Goal: Transaction & Acquisition: Purchase product/service

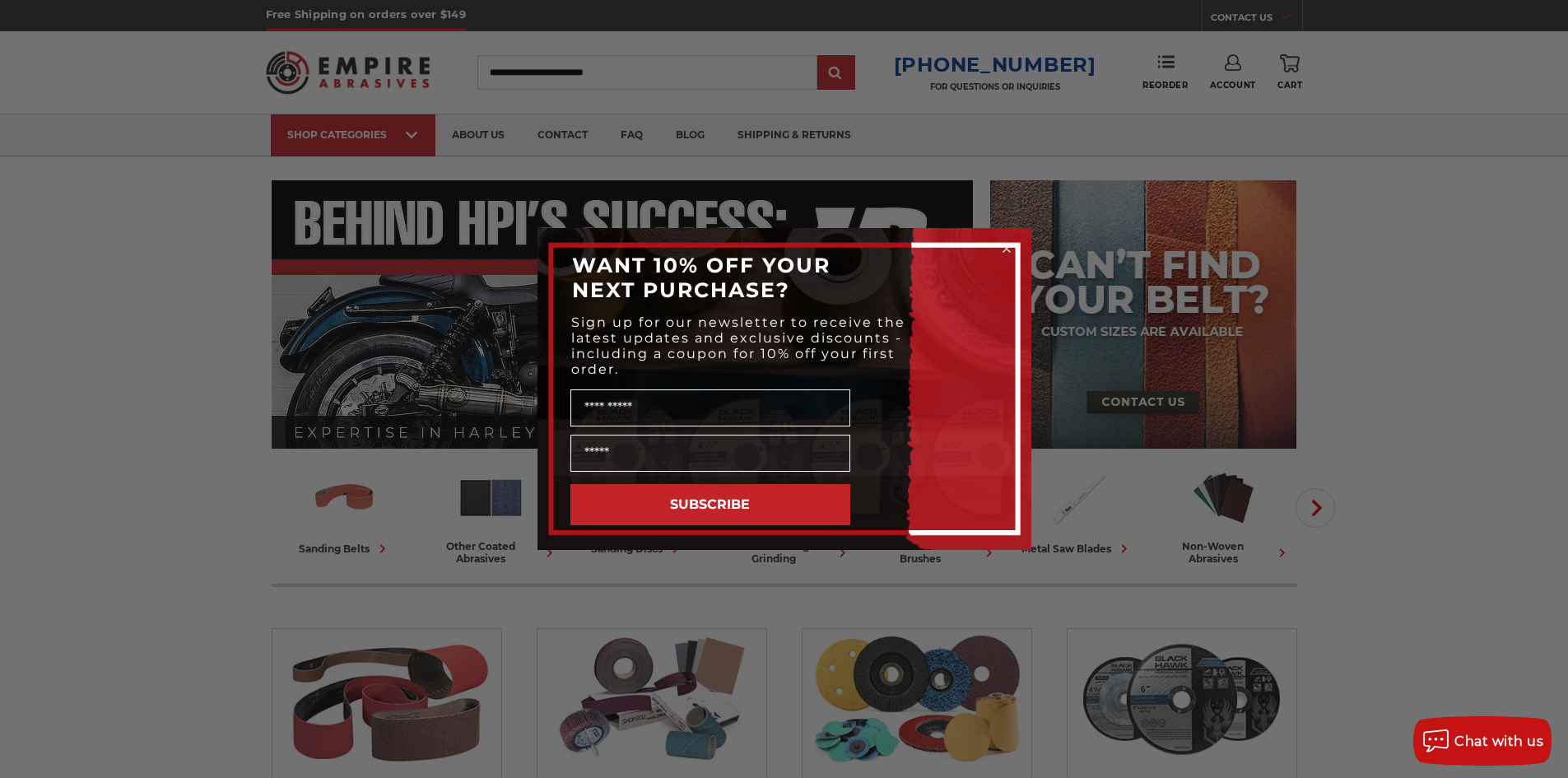
click at [1007, 245] on circle "Close dialog" at bounding box center [1006, 249] width 15 height 16
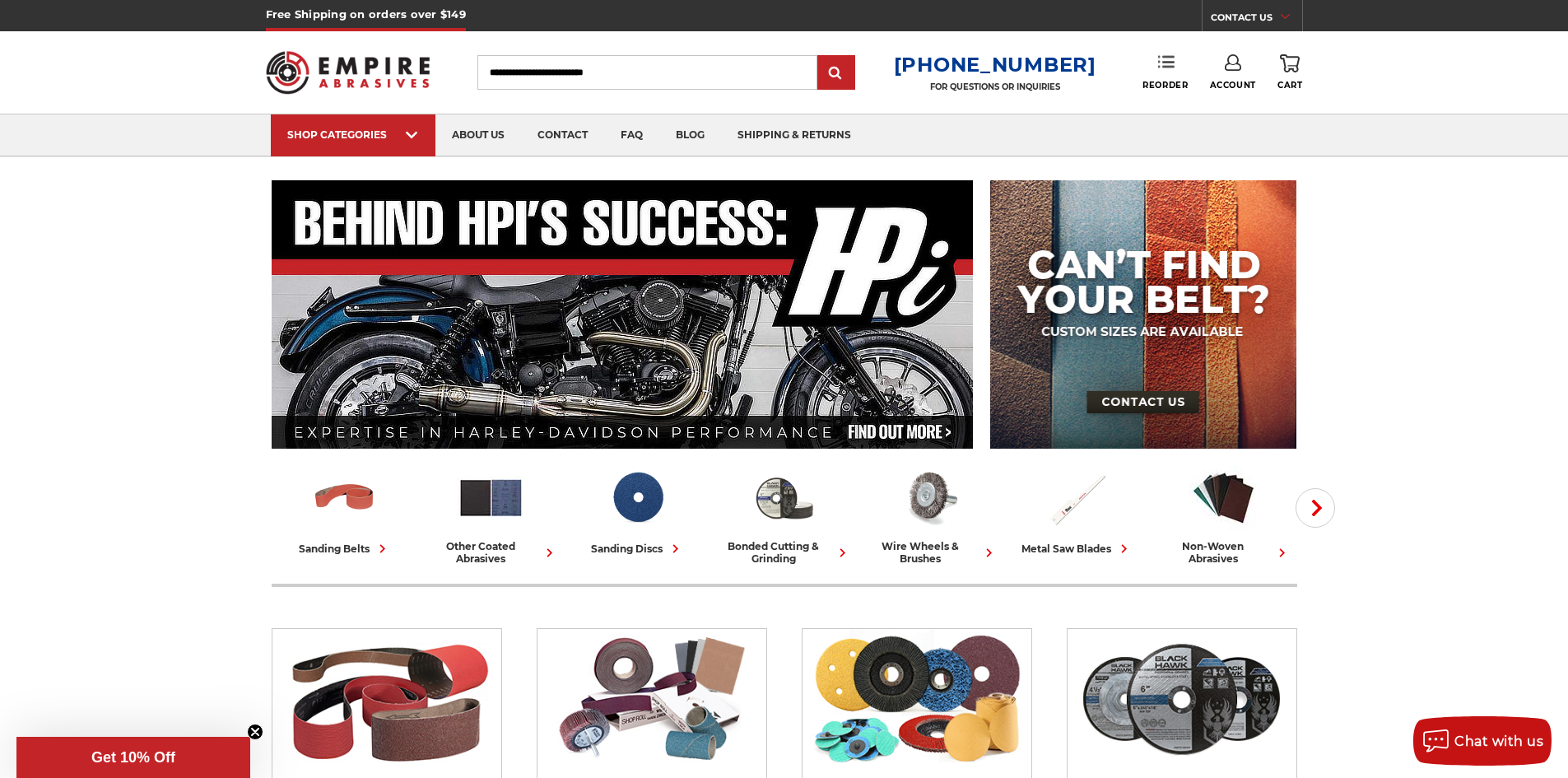
click at [1170, 71] on link "Reorder" at bounding box center [1164, 72] width 46 height 36
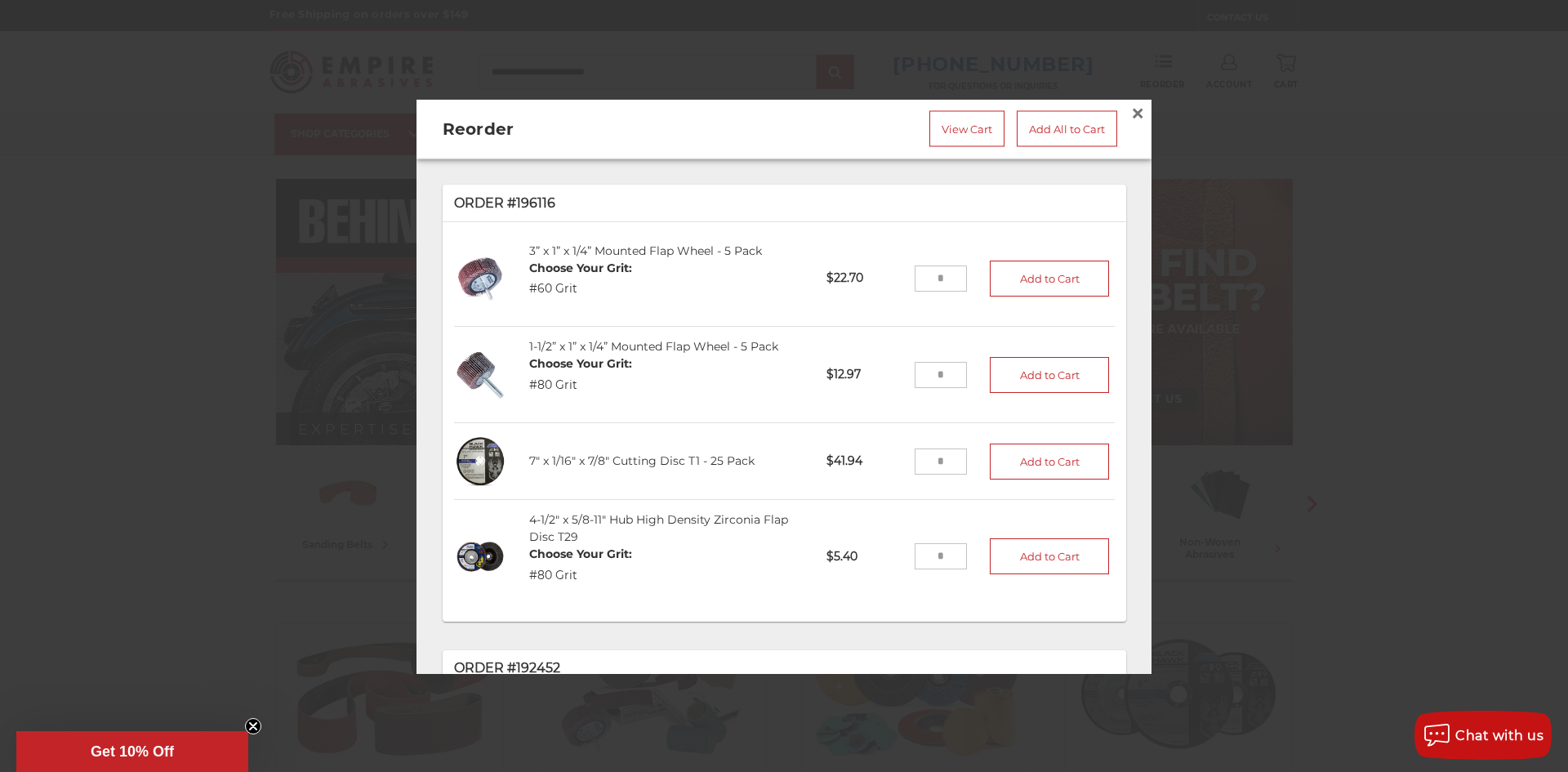
click at [929, 271] on input "tel" at bounding box center [941, 278] width 53 height 26
type input "*"
click at [928, 368] on input "tel" at bounding box center [941, 374] width 53 height 26
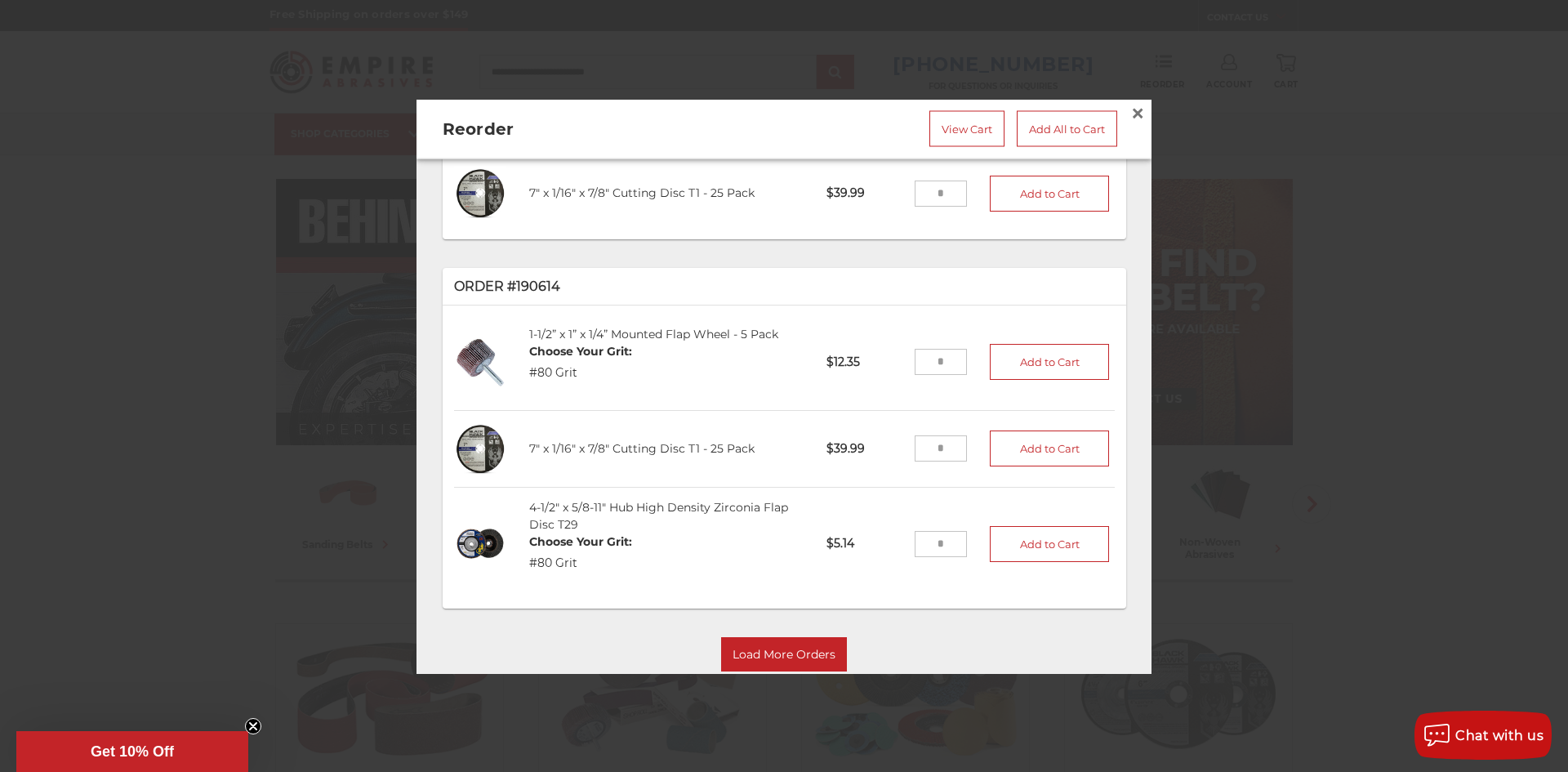
scroll to position [683, 0]
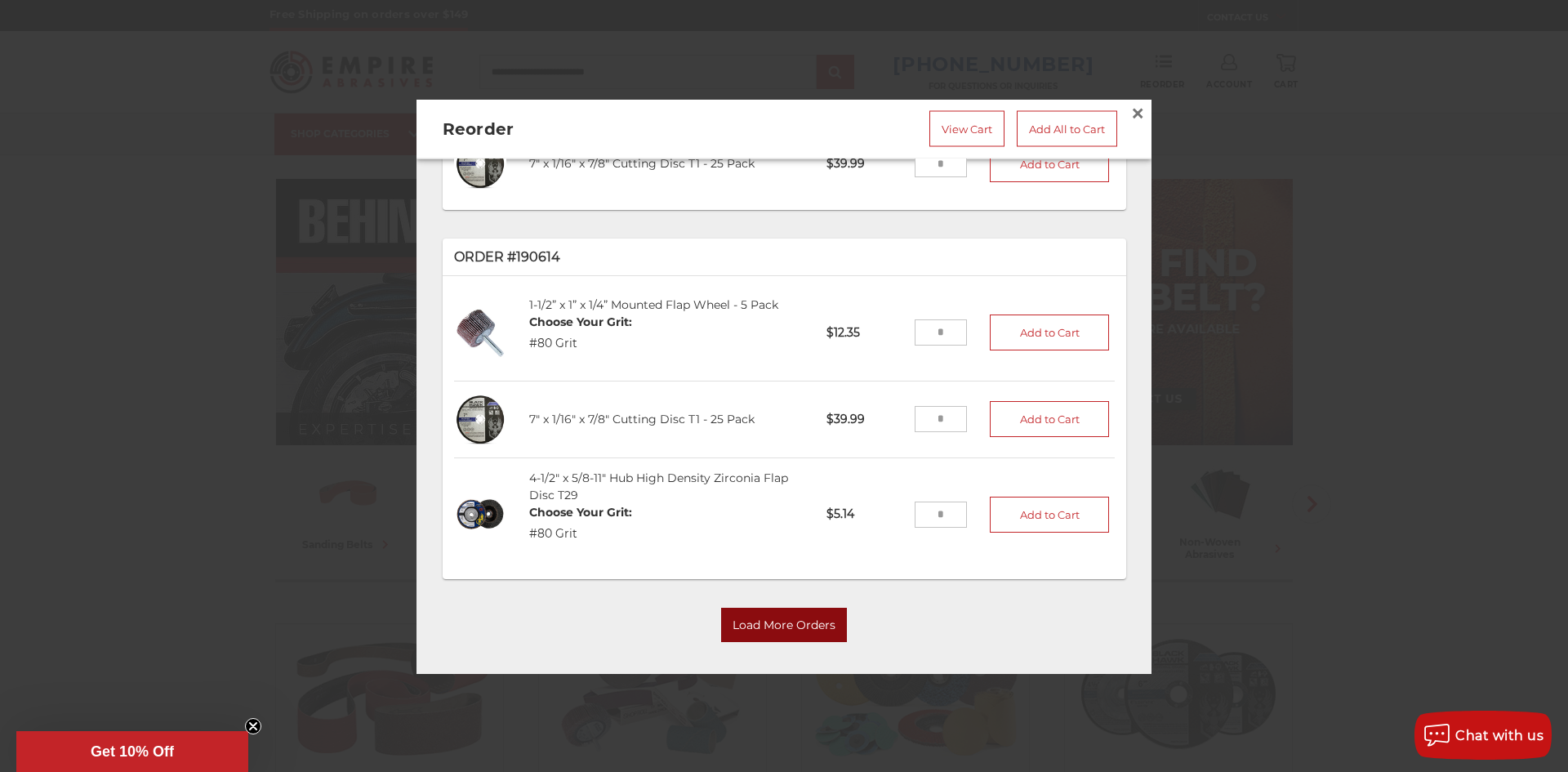
type input "*"
click at [786, 611] on button "Load More Orders" at bounding box center [783, 626] width 126 height 35
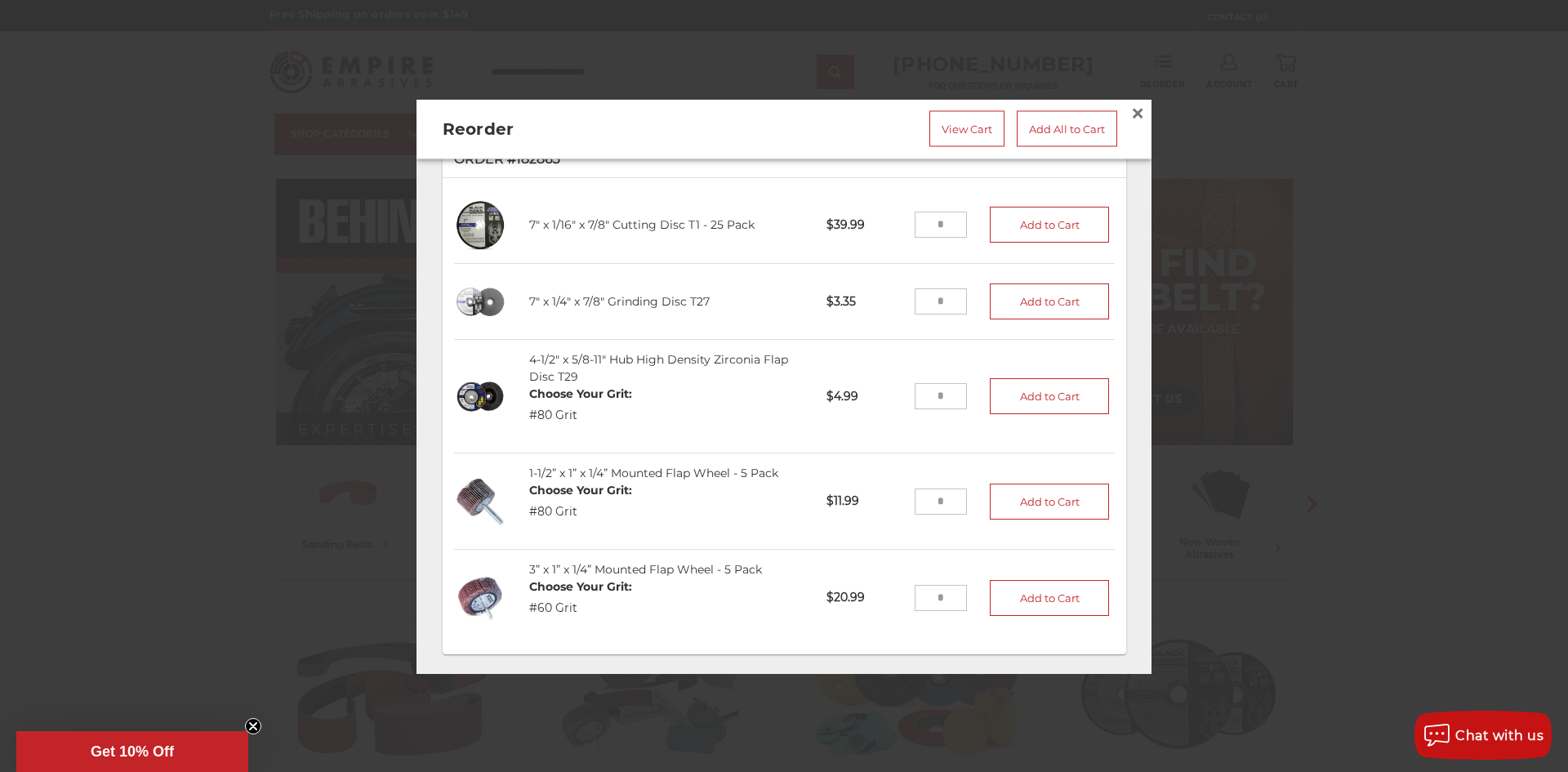
scroll to position [1650, 0]
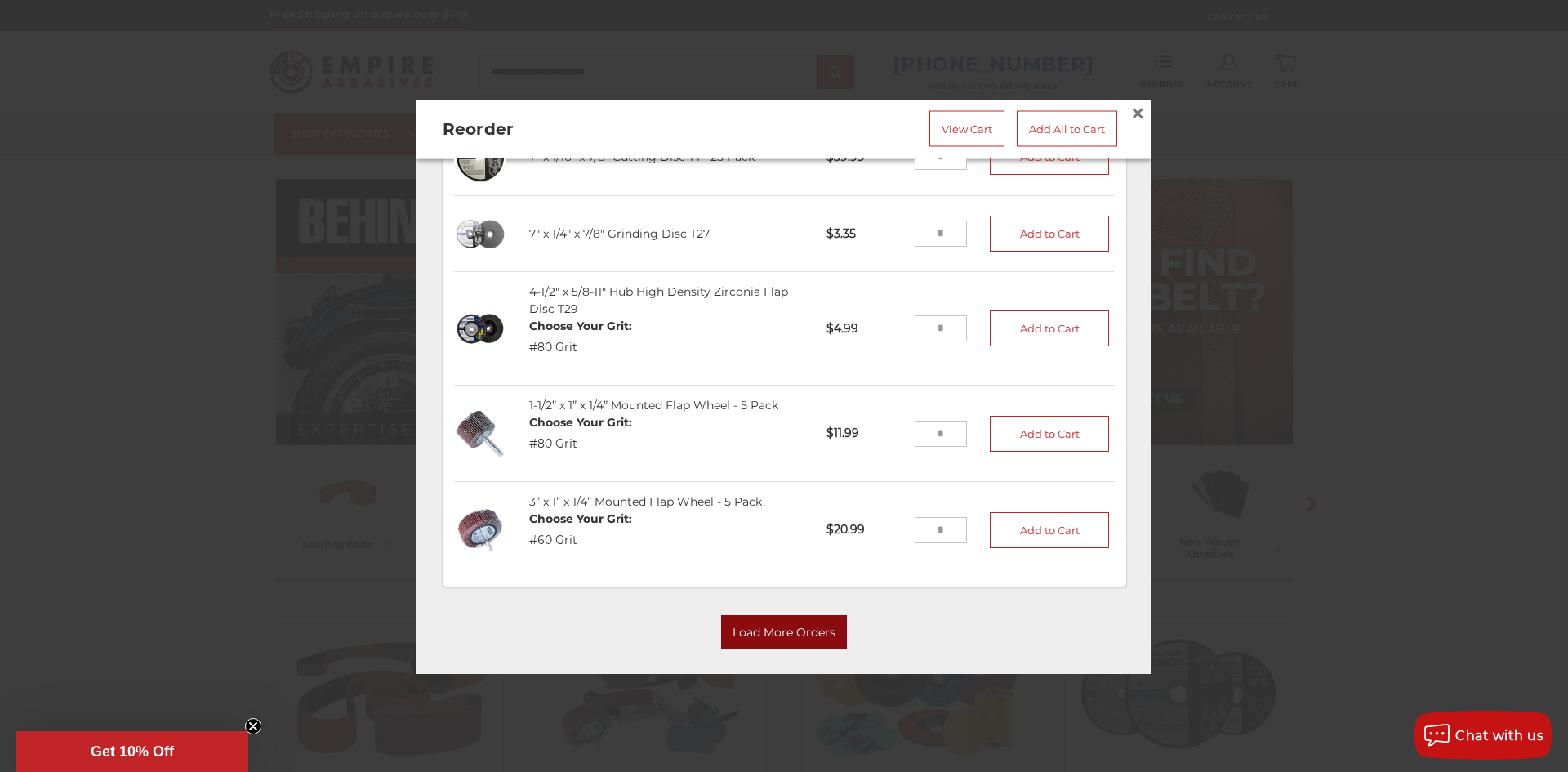
click at [769, 617] on button "Load More Orders" at bounding box center [783, 633] width 126 height 35
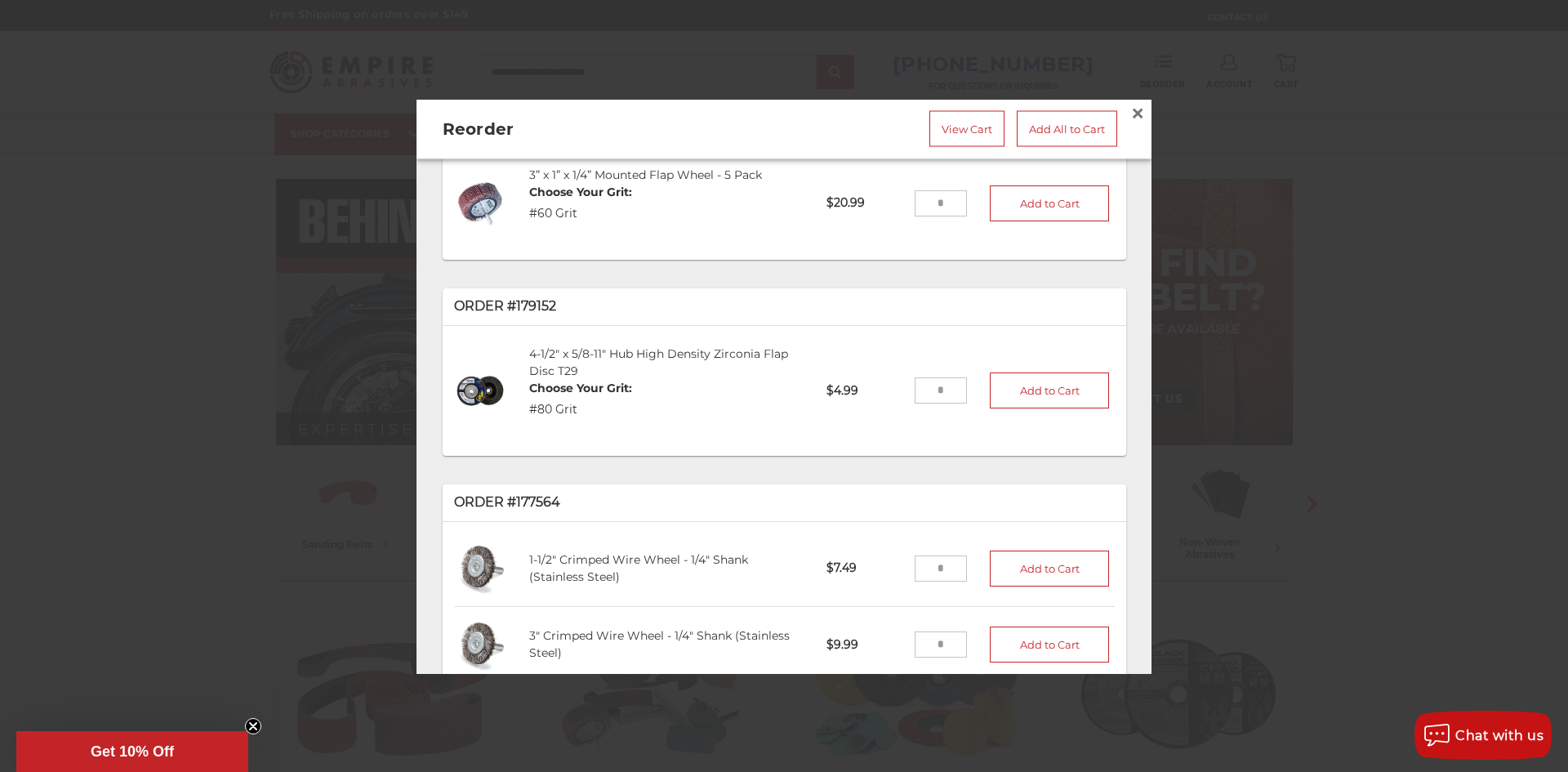
scroll to position [2222, 0]
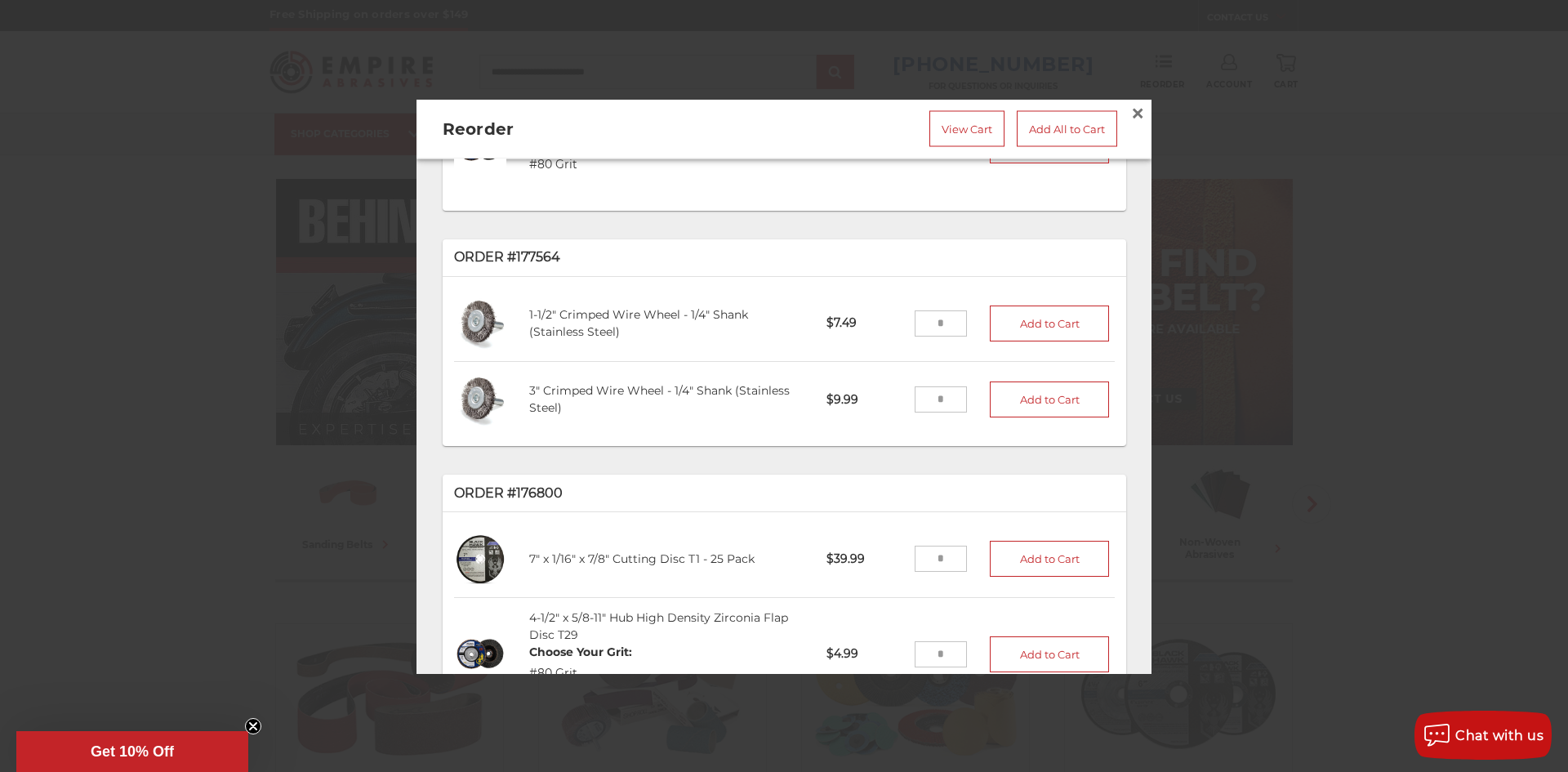
click at [920, 311] on input "tel" at bounding box center [941, 323] width 53 height 26
type input "*"
click at [924, 387] on input "tel" at bounding box center [941, 400] width 53 height 26
type input "*"
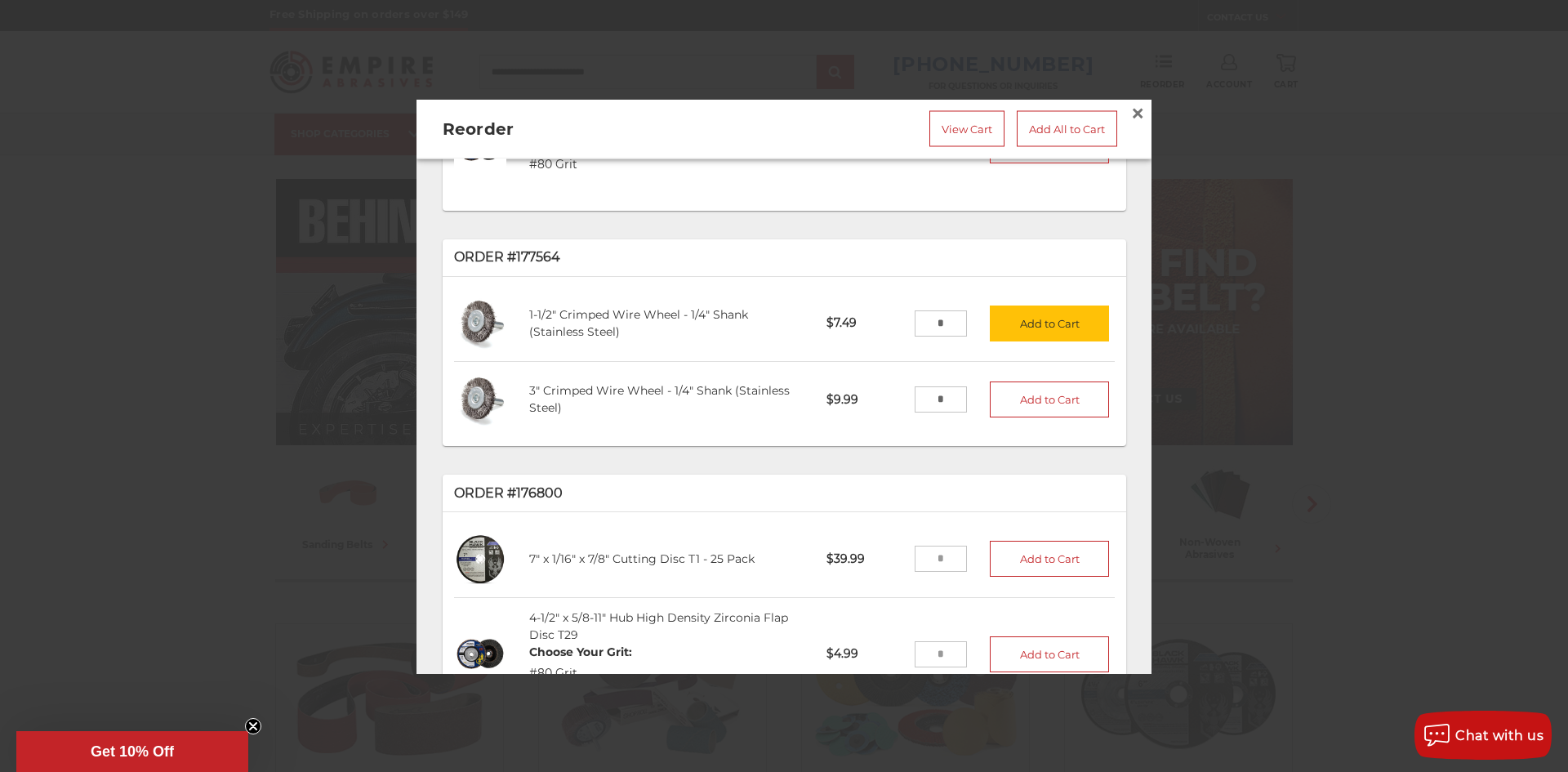
click at [1020, 383] on button "Add to Cart" at bounding box center [1049, 400] width 119 height 36
click at [1018, 306] on button "Add to Cart" at bounding box center [1049, 323] width 119 height 36
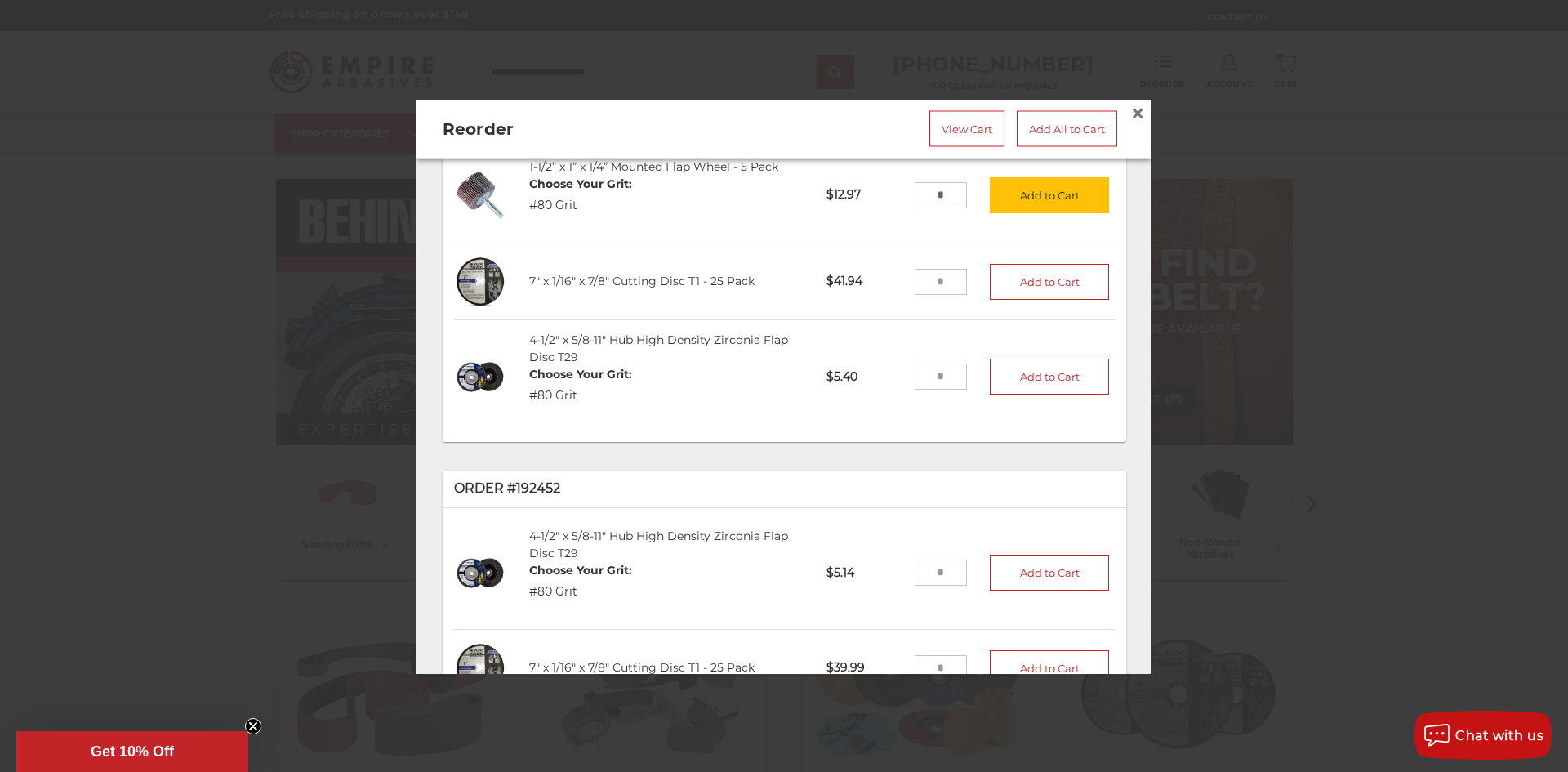
scroll to position [0, 0]
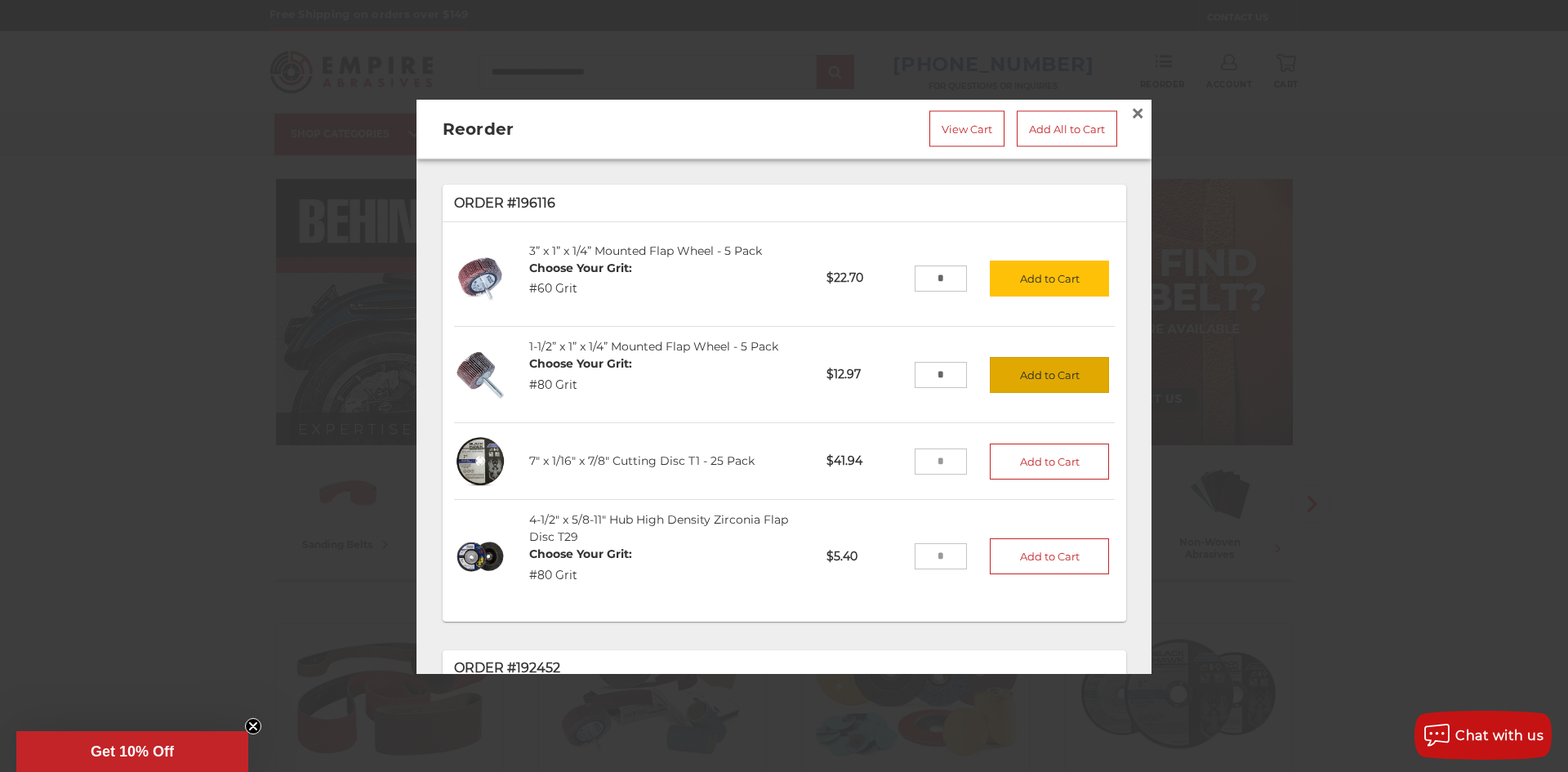
click at [1026, 365] on button "Add to Cart" at bounding box center [1049, 374] width 119 height 36
click at [1020, 271] on button "Add to Cart" at bounding box center [1049, 277] width 119 height 36
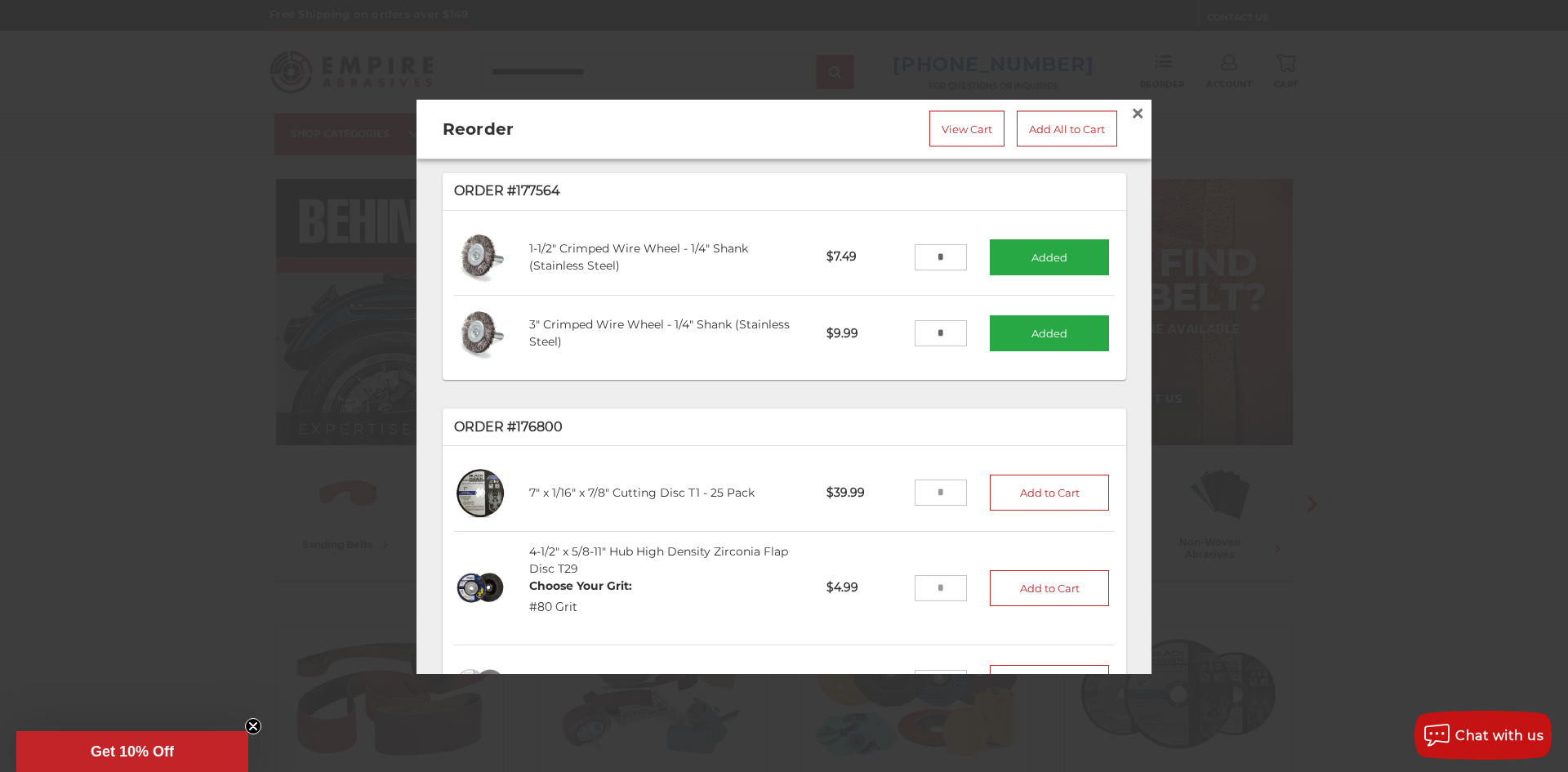
scroll to position [2614, 0]
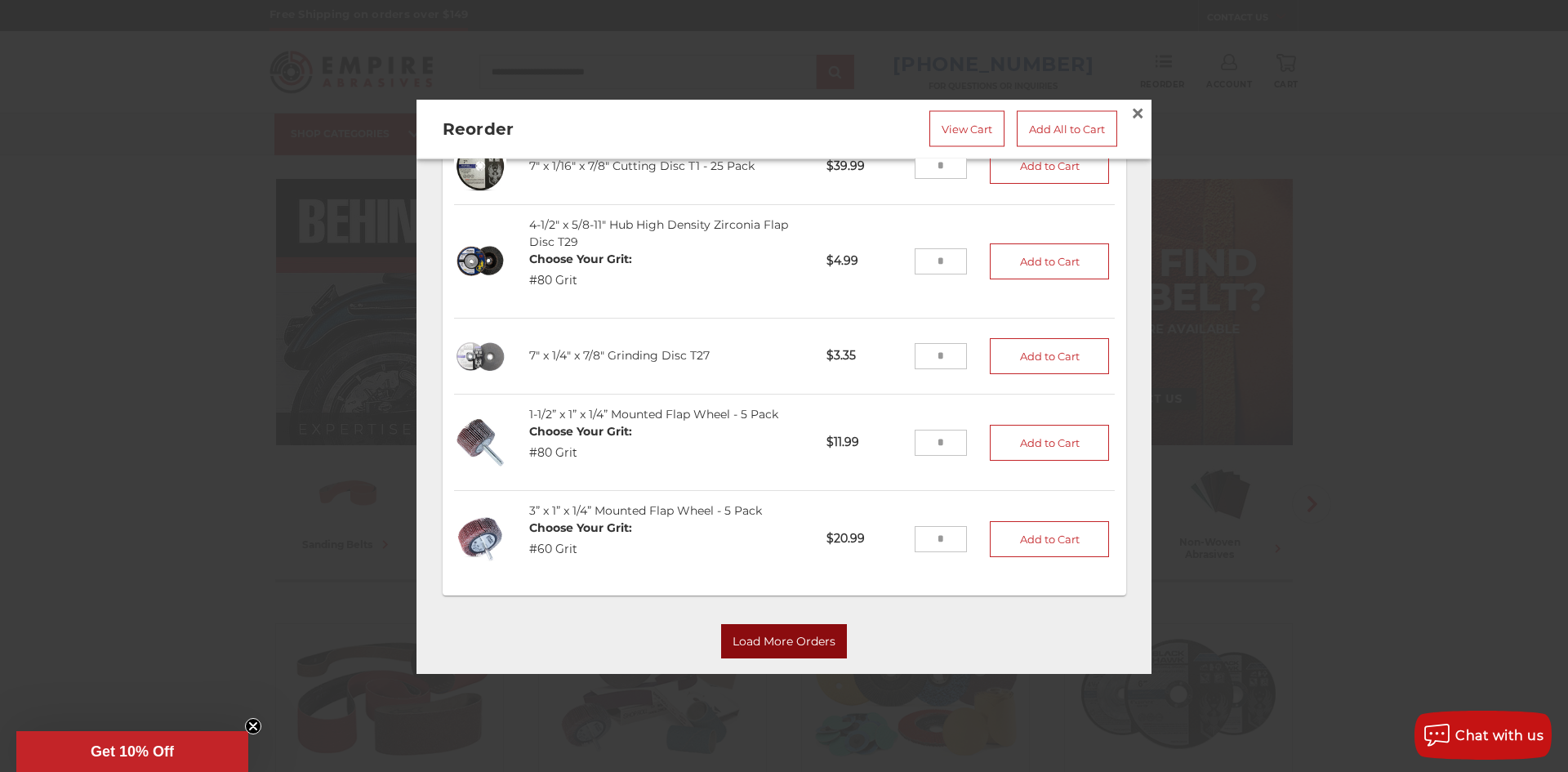
click at [772, 624] on button "Load More Orders" at bounding box center [783, 641] width 126 height 35
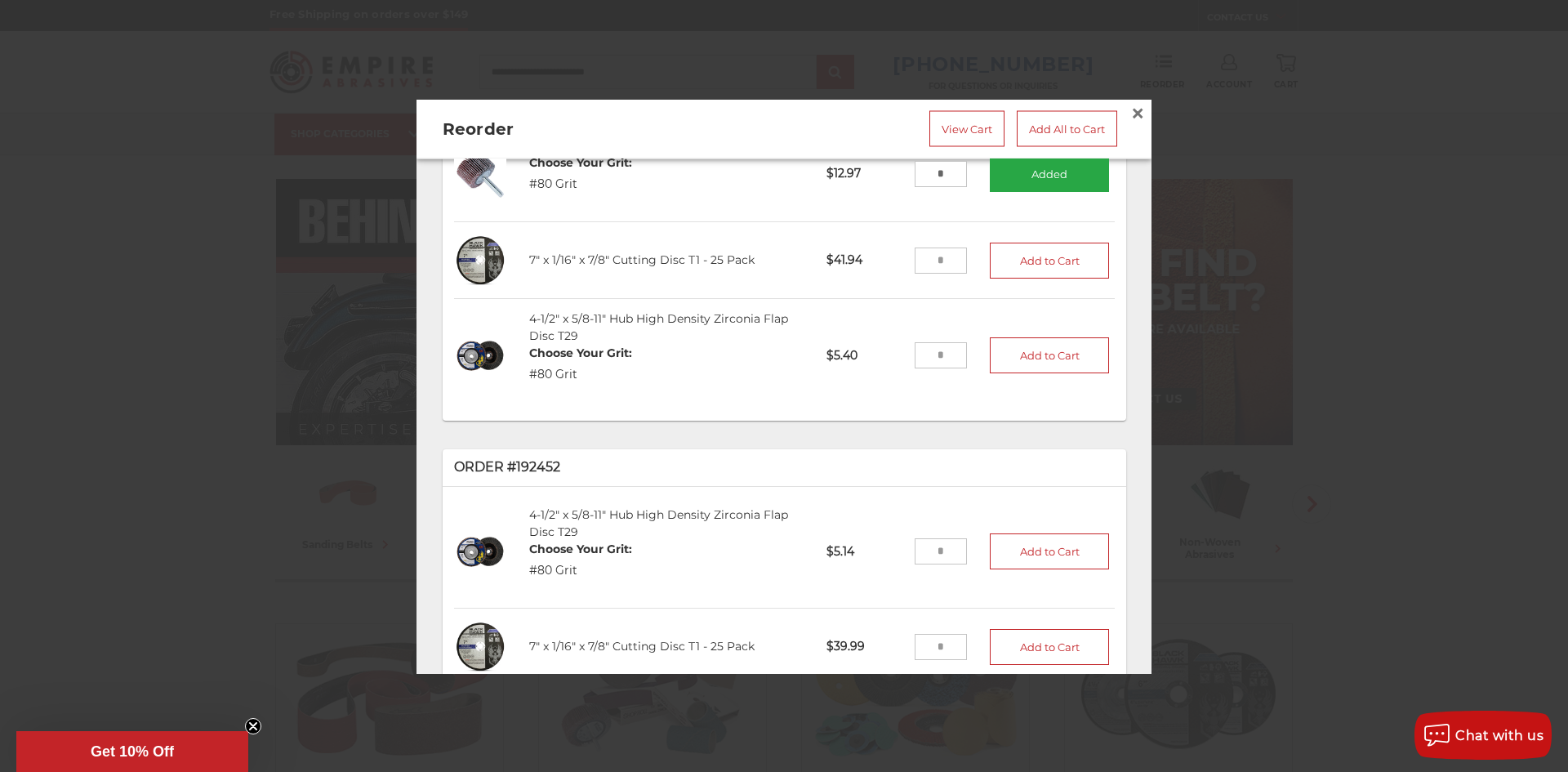
scroll to position [0, 0]
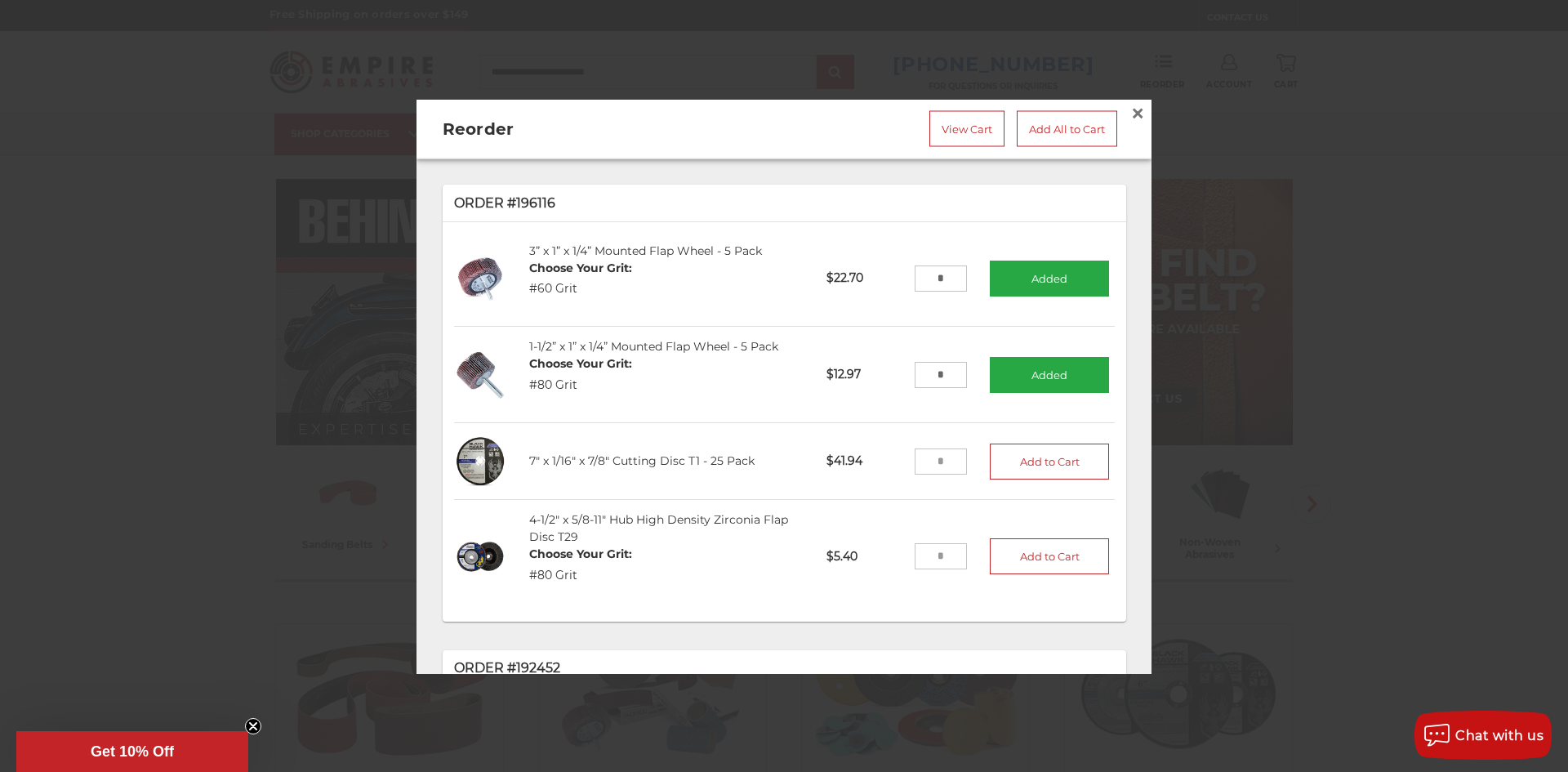
click at [915, 452] on input "tel" at bounding box center [941, 461] width 53 height 26
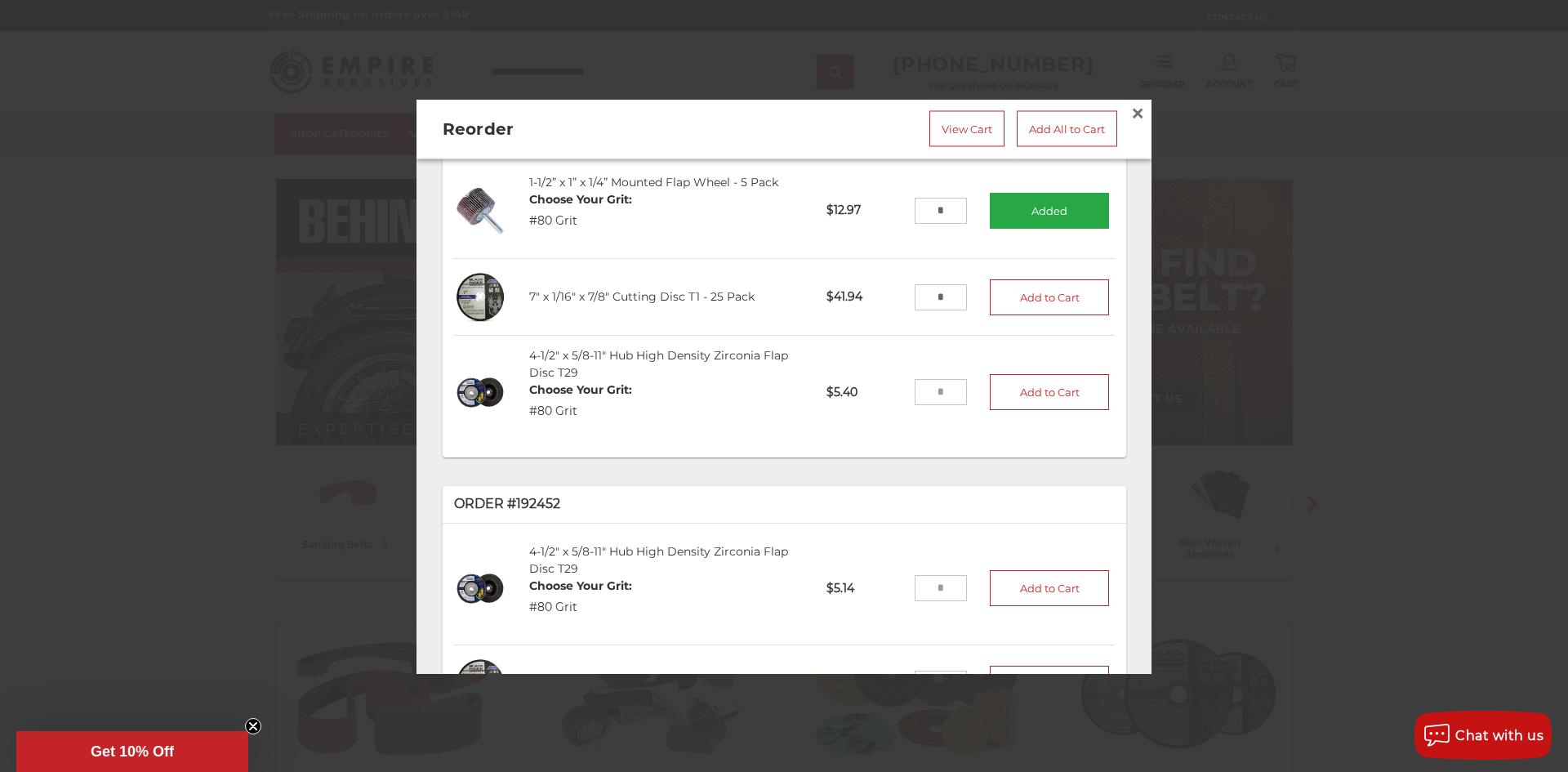
type input "*"
click at [746, 417] on div "4-1/2" x 5/8-11" Hub High Density Zirconia Flap Disc T29 Choose Your Grit: #80 …" at bounding box center [666, 392] width 297 height 112
click at [931, 385] on input "tel" at bounding box center [941, 392] width 53 height 26
type input "**"
click at [1013, 280] on button "Add to Cart" at bounding box center [1049, 297] width 119 height 36
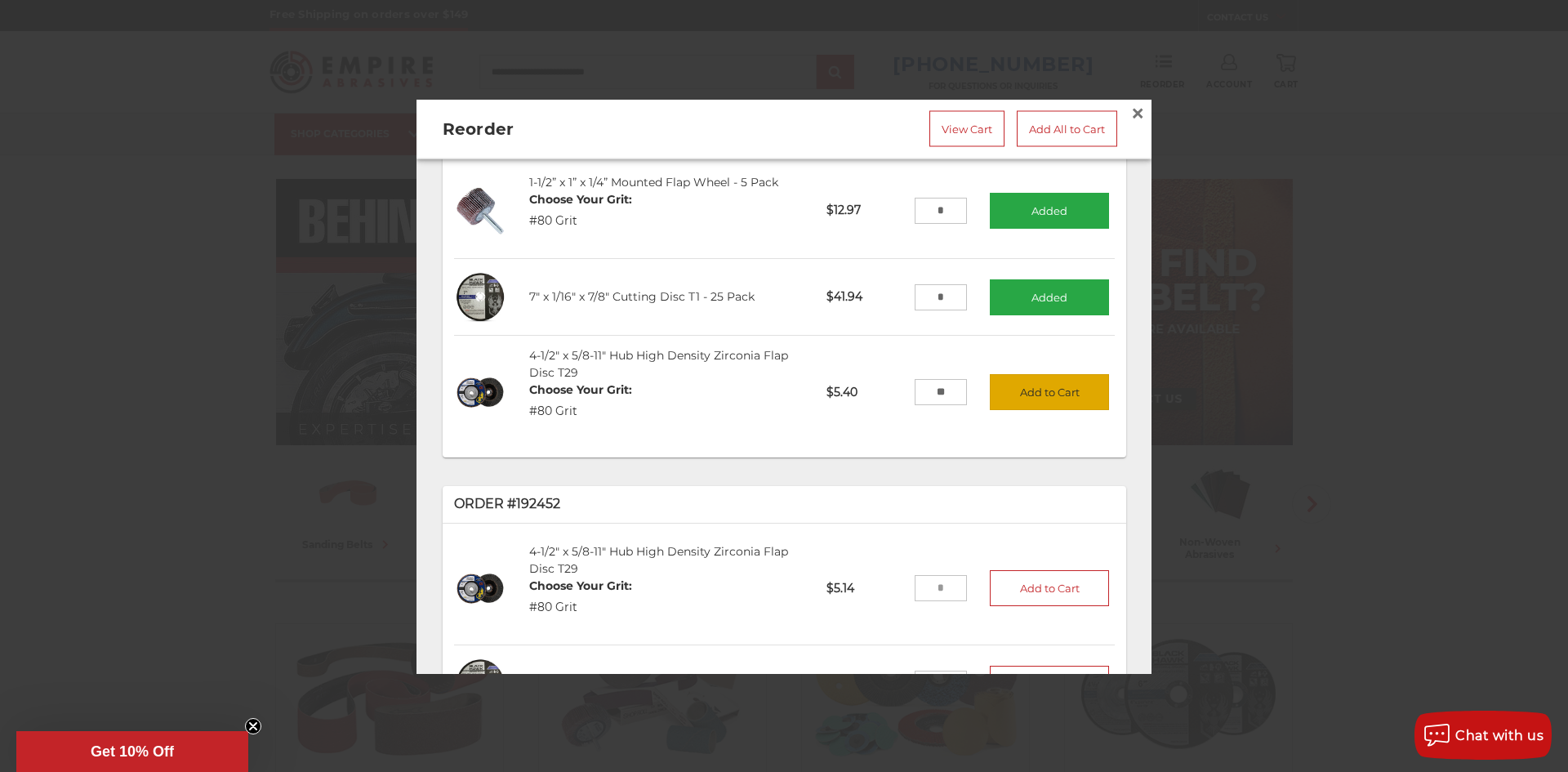
click at [1033, 384] on button "Add to Cart" at bounding box center [1049, 392] width 119 height 36
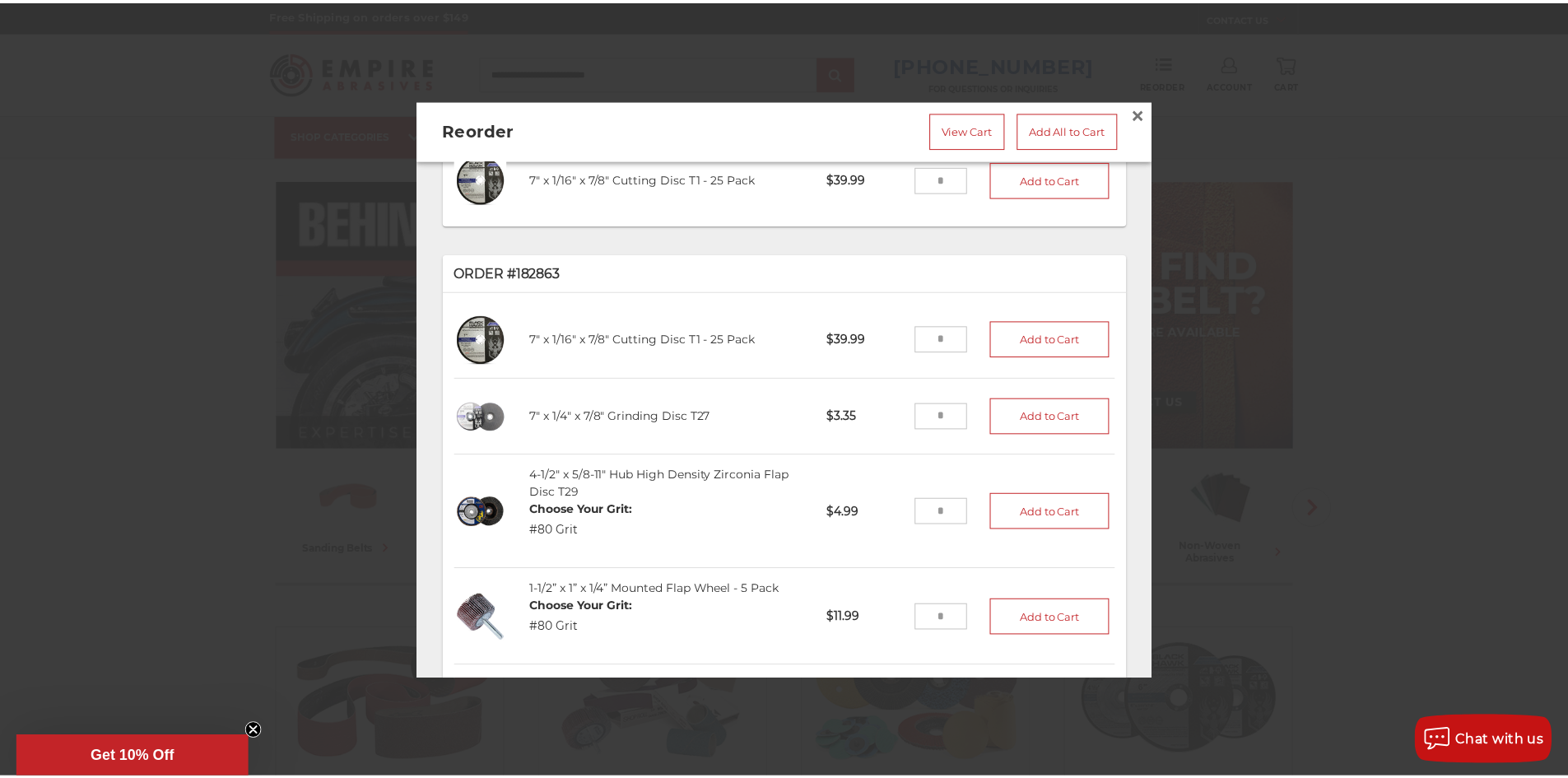
scroll to position [1647, 0]
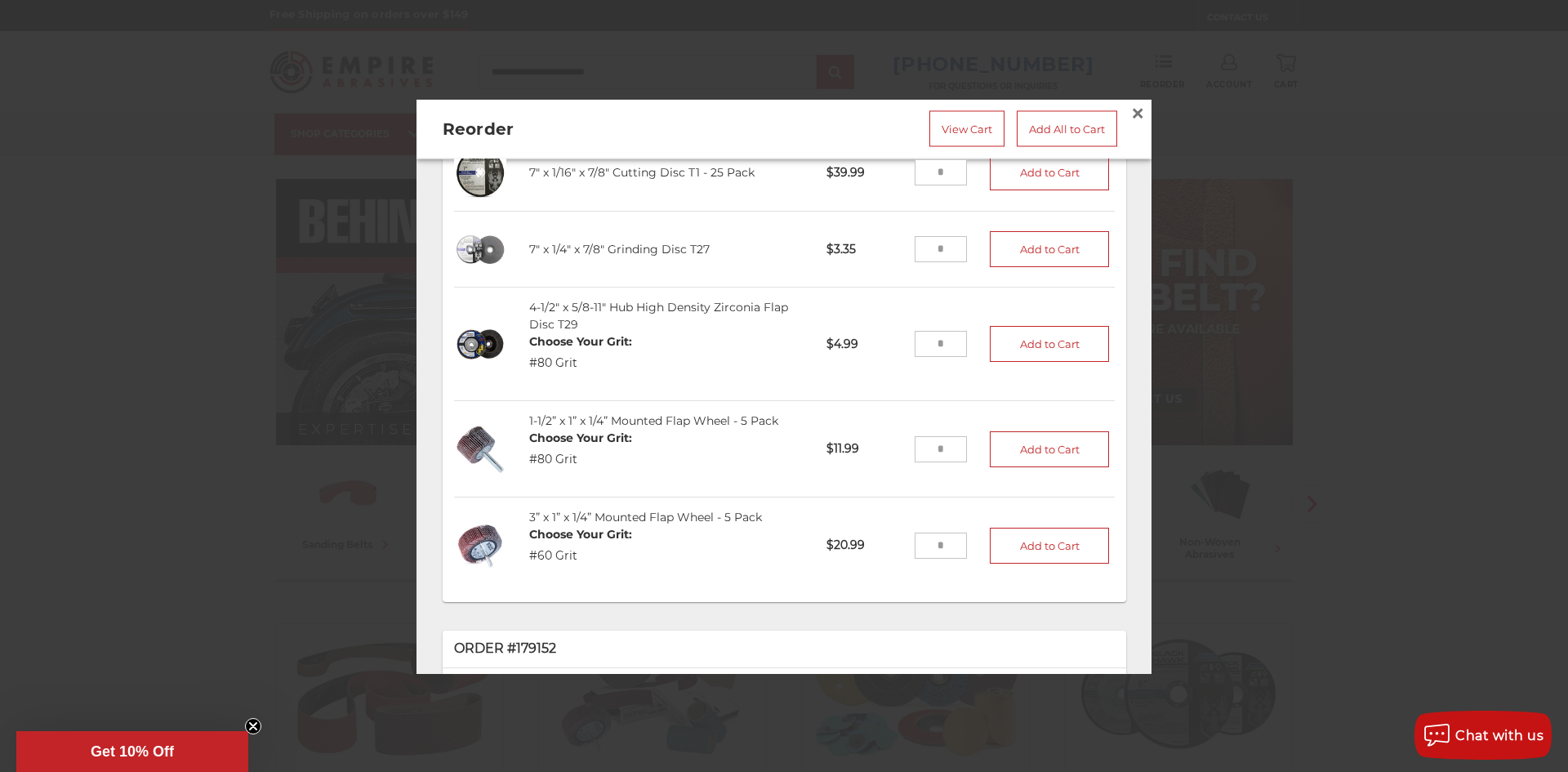
click at [1277, 284] on div at bounding box center [784, 386] width 1568 height 772
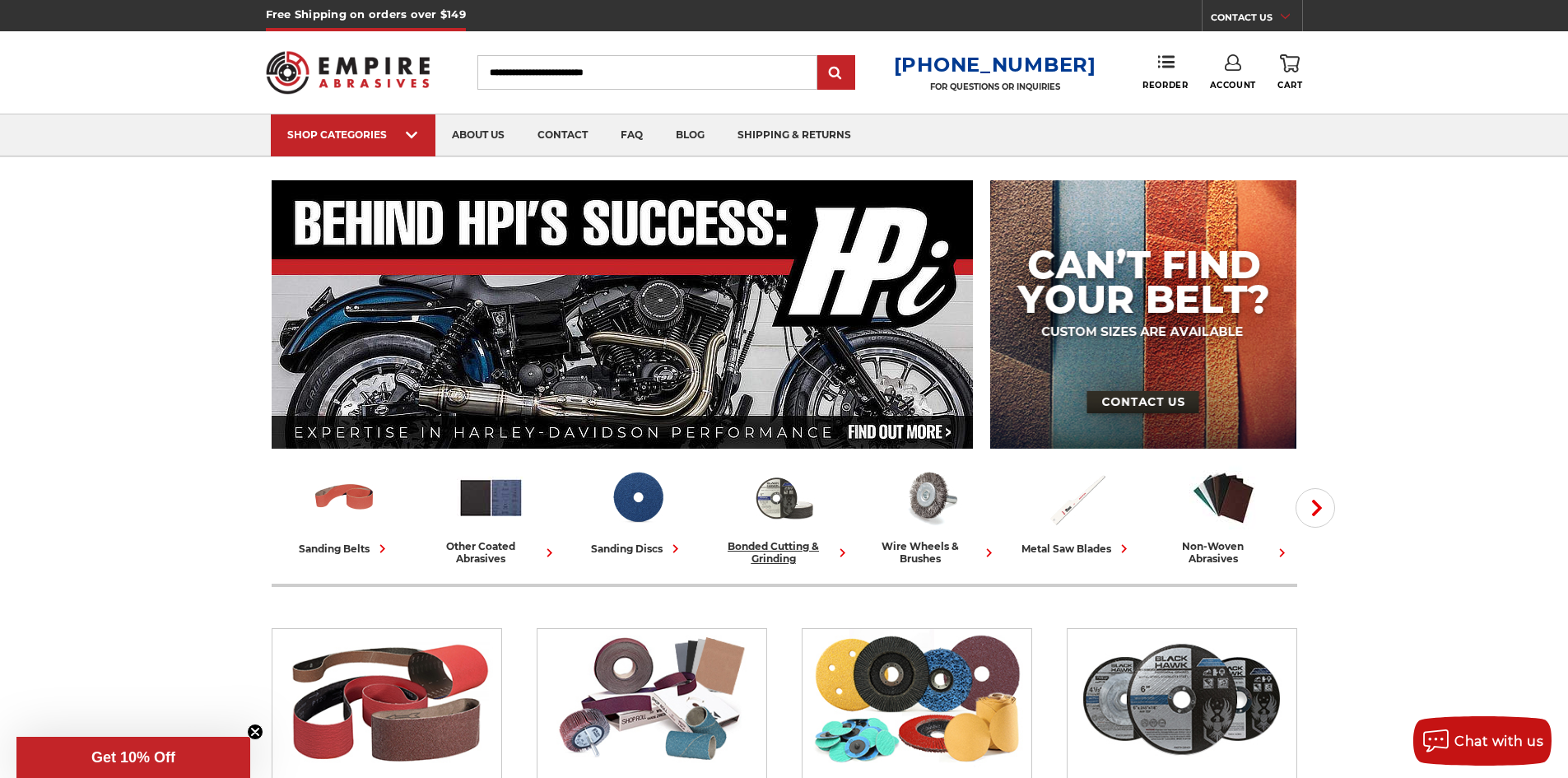
scroll to position [329, 0]
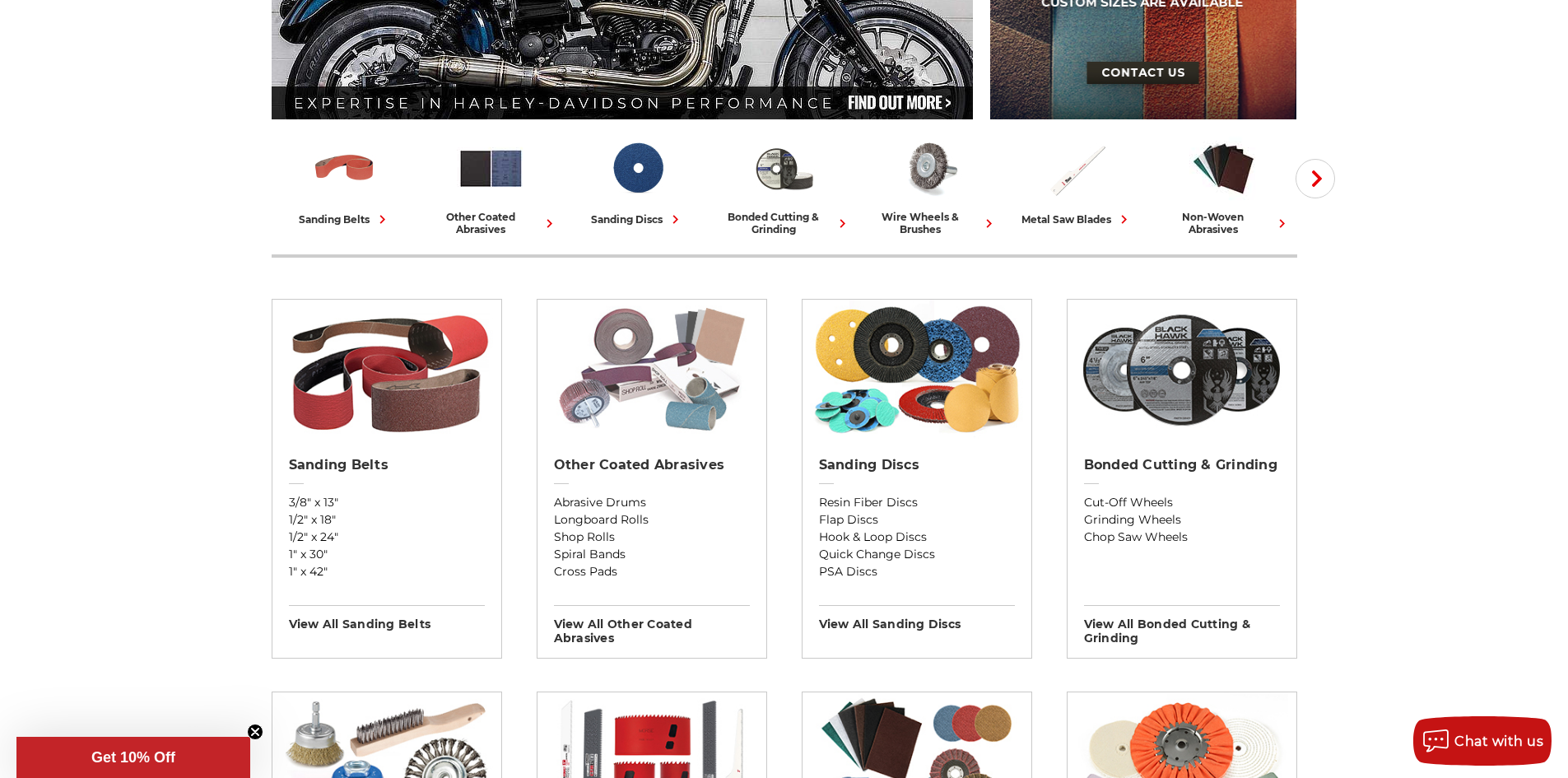
click at [611, 405] on img at bounding box center [652, 369] width 213 height 140
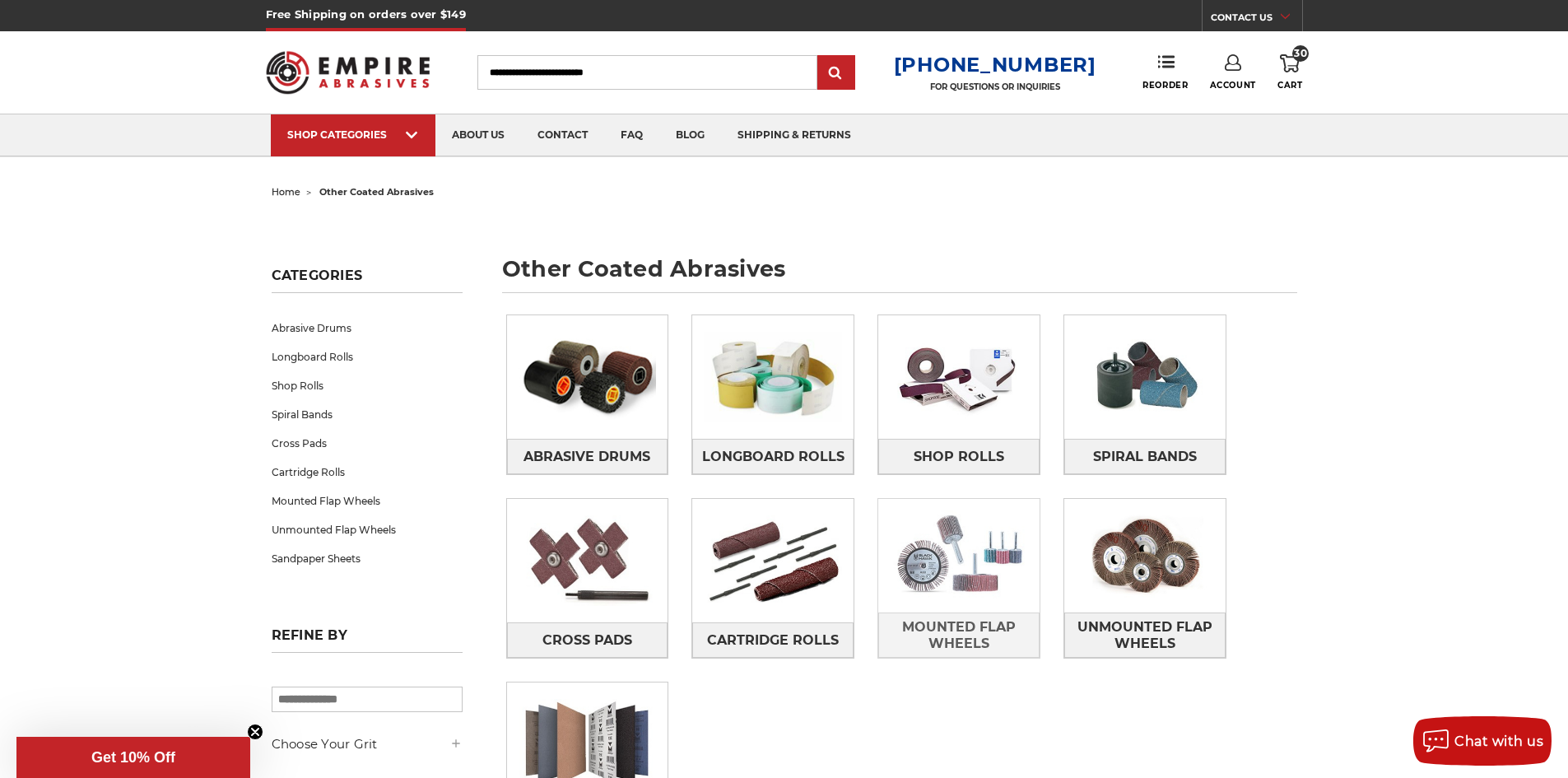
scroll to position [247, 0]
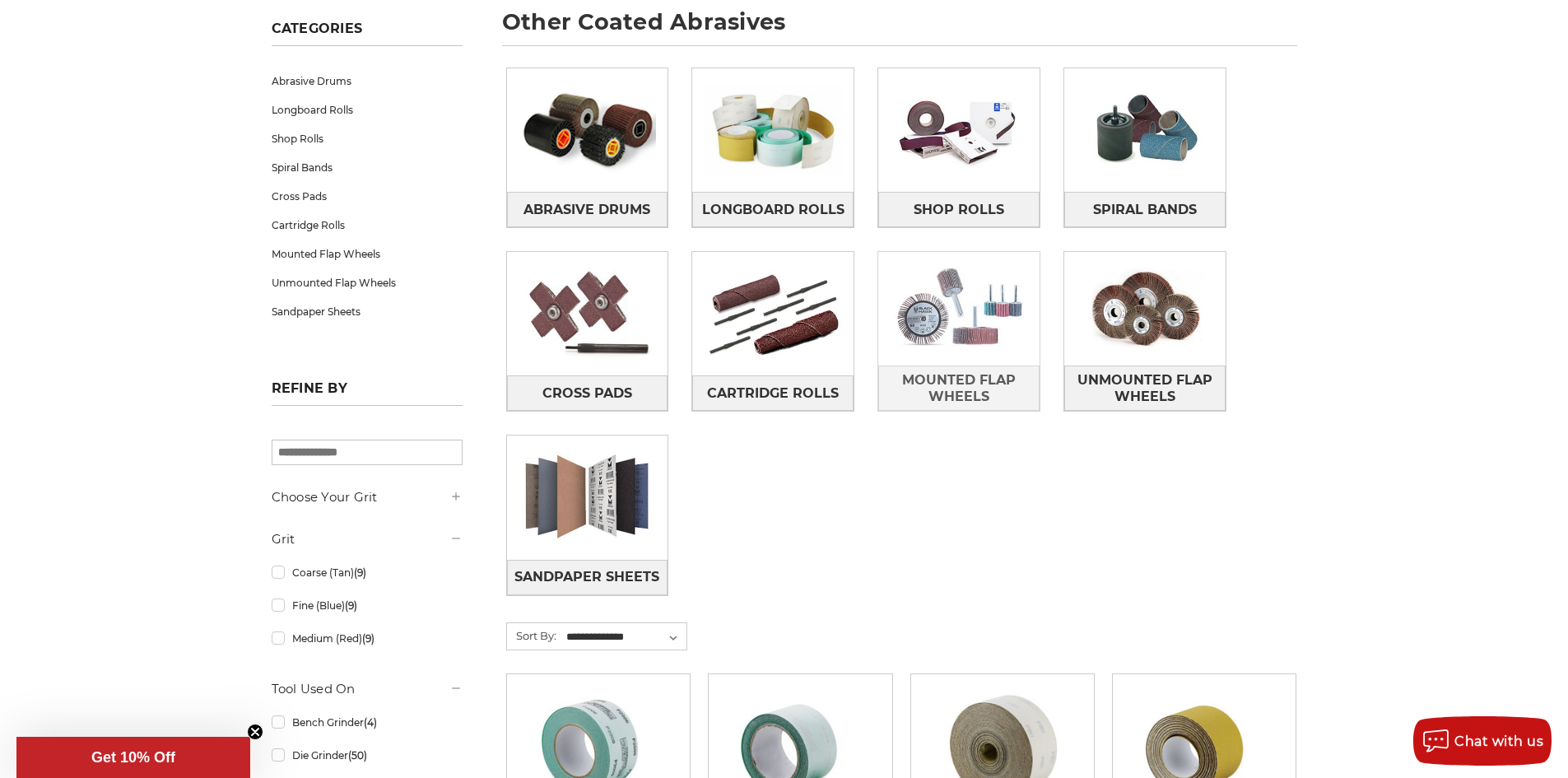
click at [978, 291] on img at bounding box center [959, 308] width 162 height 113
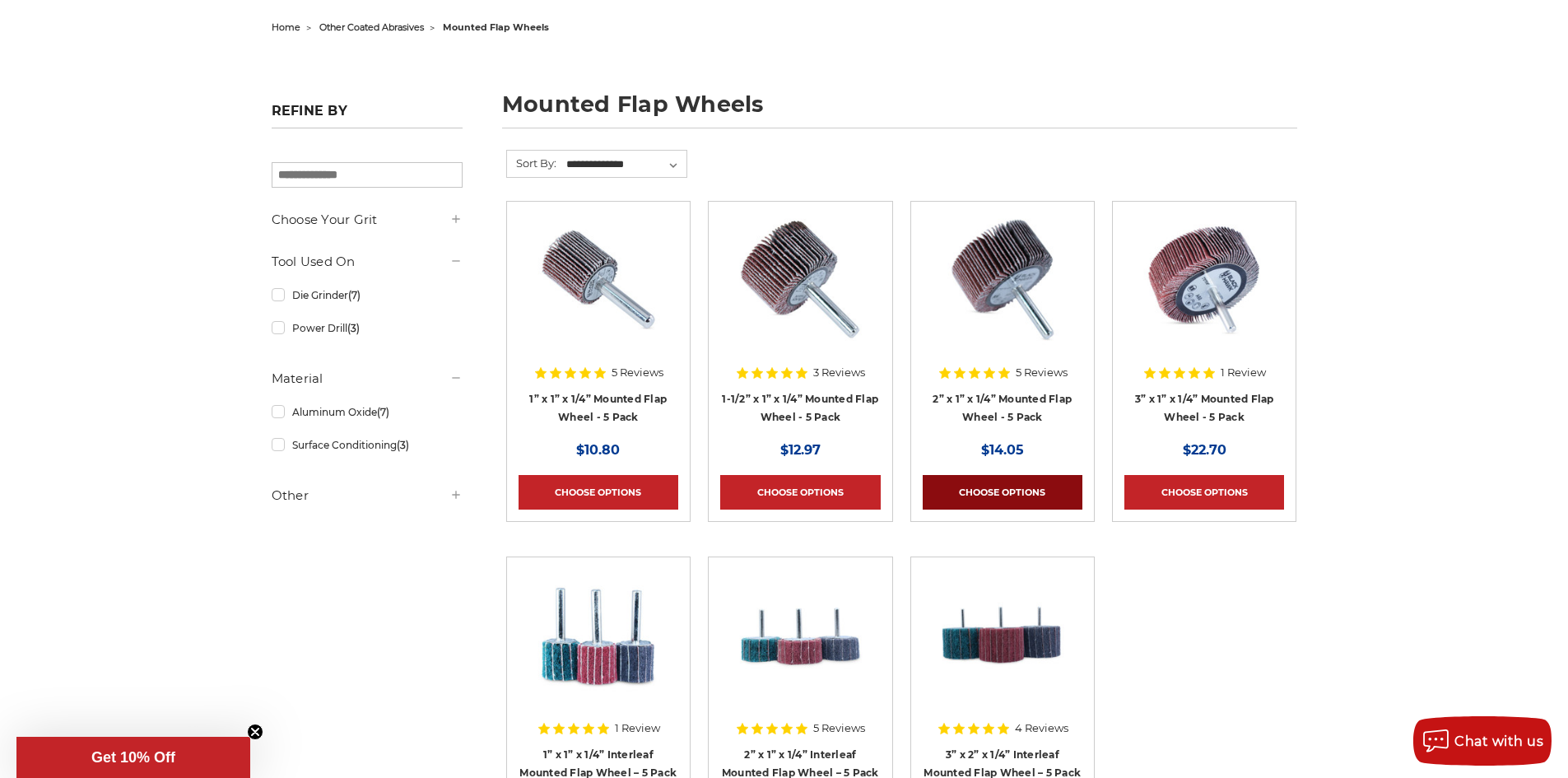
click at [1022, 487] on link "Choose Options" at bounding box center [1002, 492] width 160 height 35
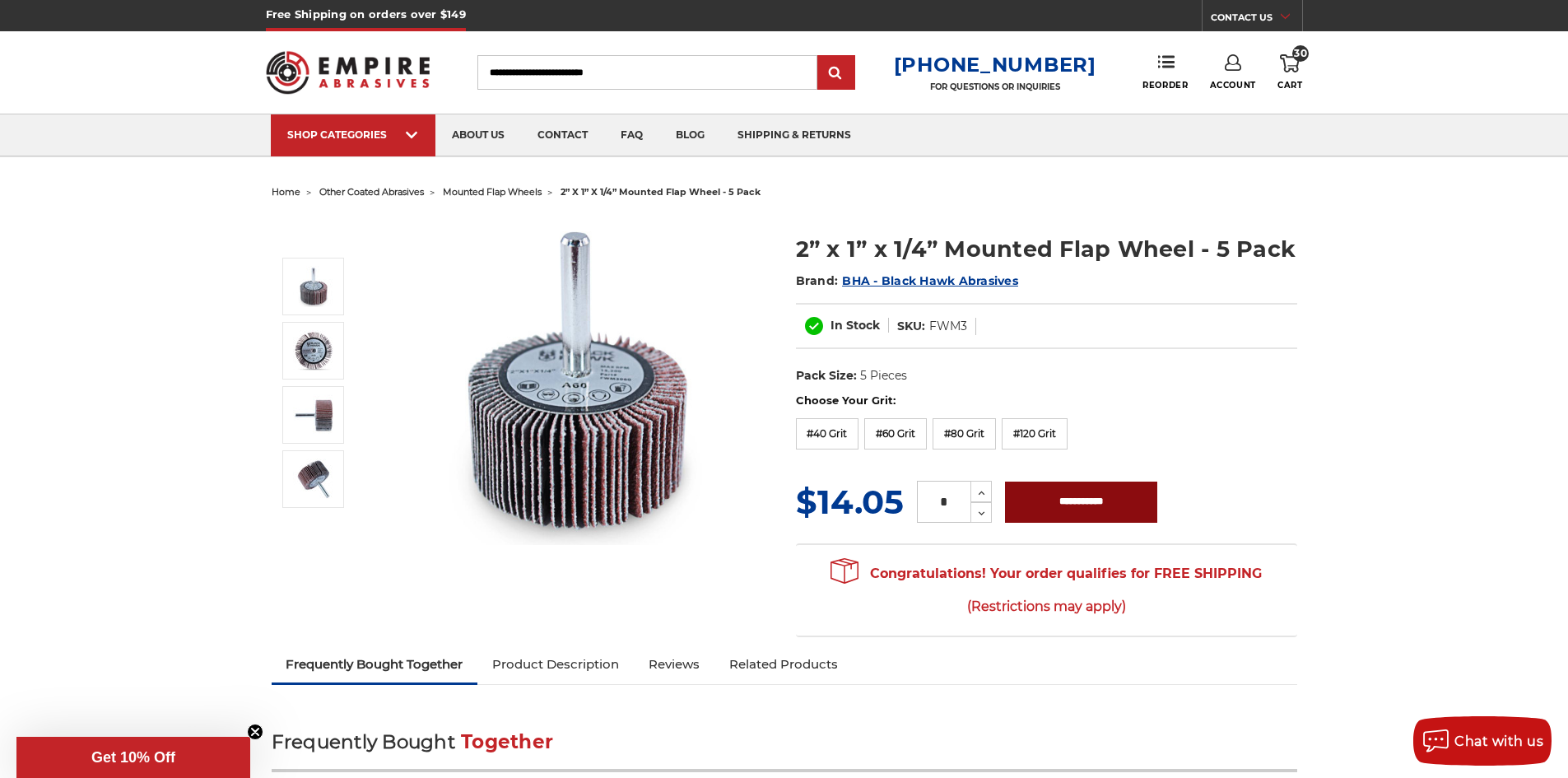
click at [1074, 501] on input "**********" at bounding box center [1081, 502] width 152 height 41
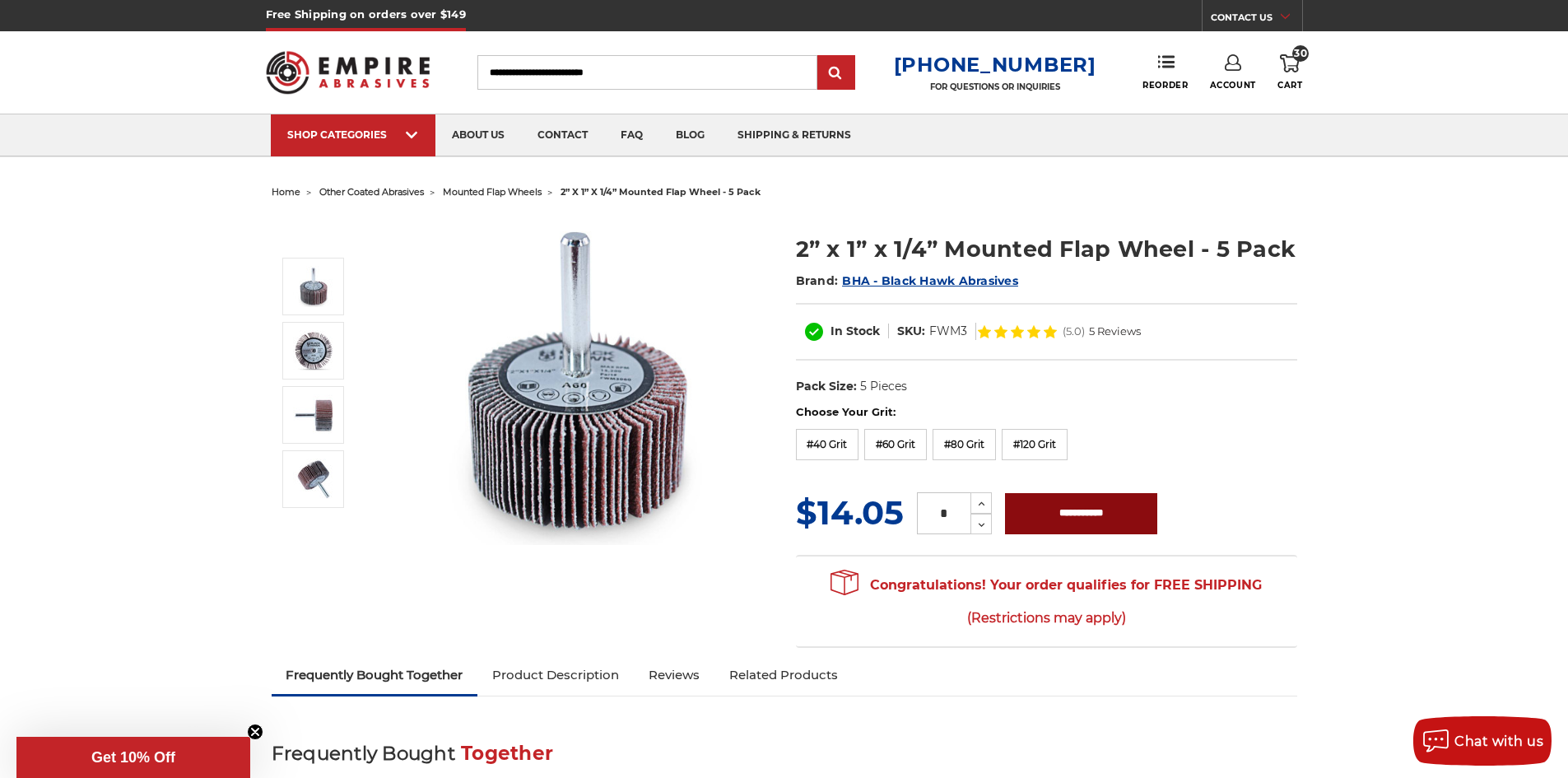
click at [1074, 501] on input "**********" at bounding box center [1081, 513] width 152 height 41
click at [1047, 389] on dl "UPC: Pack Size: 5 Pieces Material: Aluminum Oxide Tool: Die Grinder Tool: Power…" at bounding box center [1047, 388] width 502 height 35
click at [959, 444] on label "#80 Grit" at bounding box center [964, 445] width 63 height 31
click at [1061, 508] on input "**********" at bounding box center [1081, 513] width 152 height 41
type input "**********"
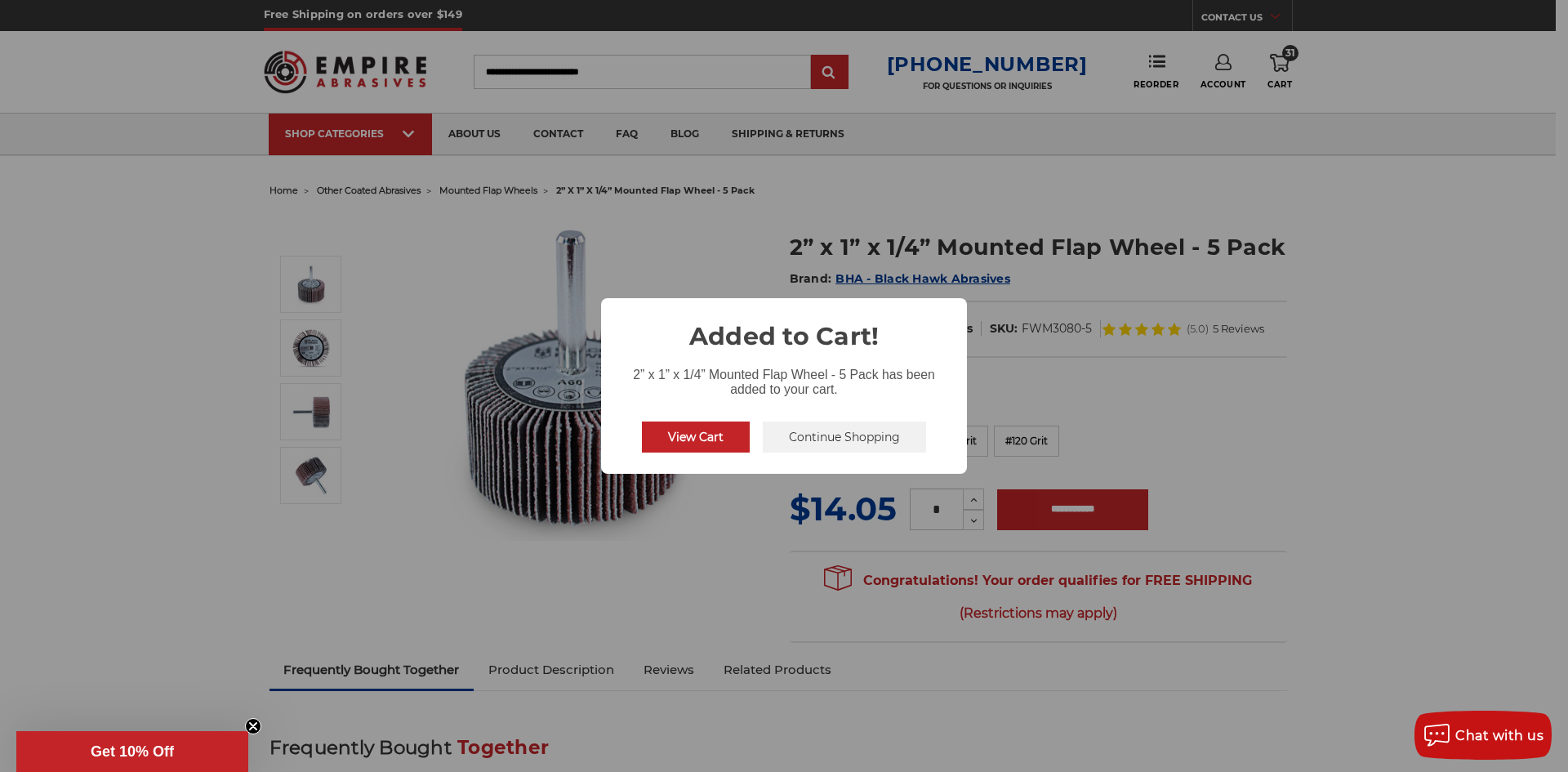
click at [694, 436] on button "View Cart" at bounding box center [696, 436] width 108 height 31
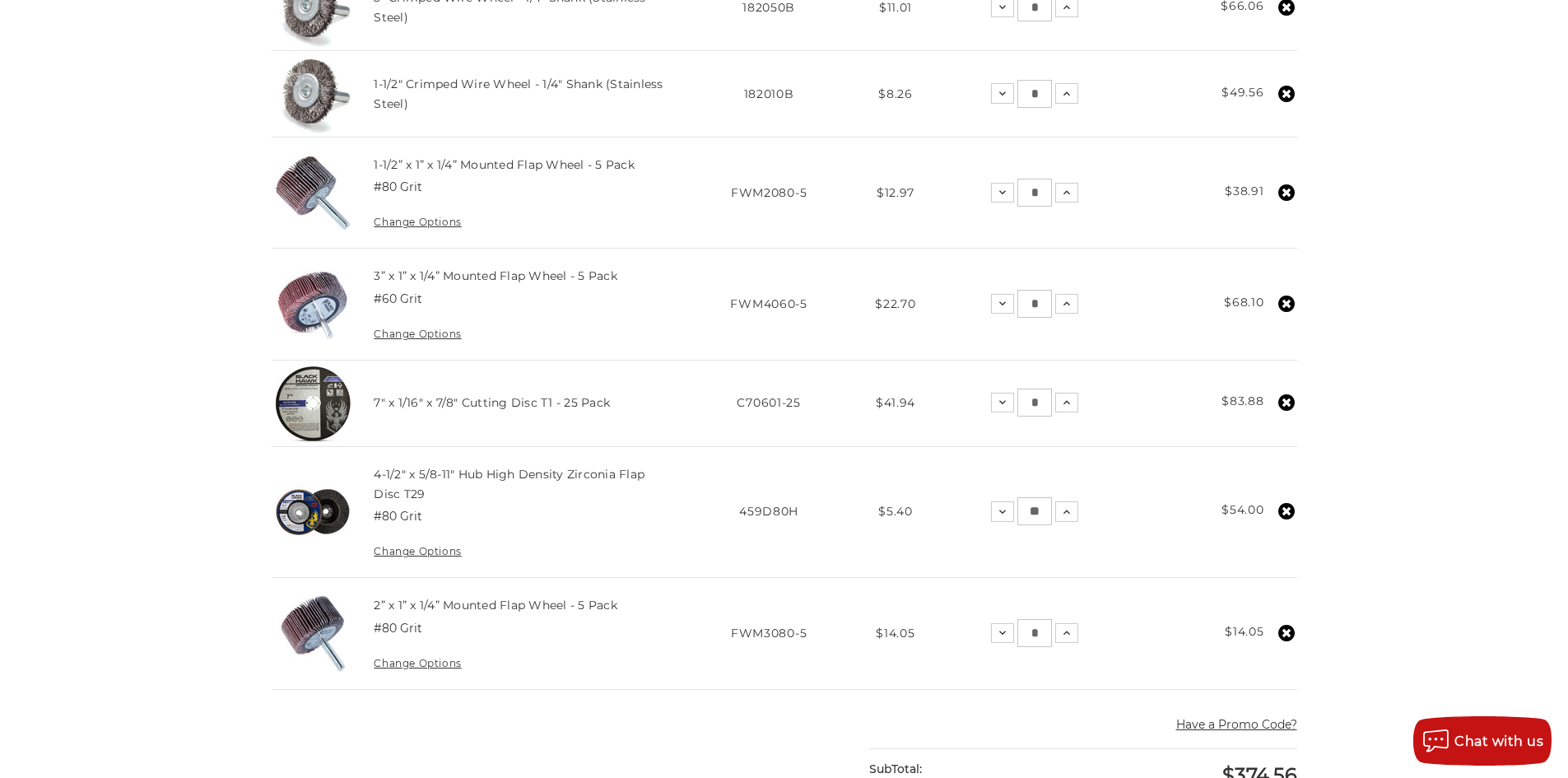
scroll to position [412, 0]
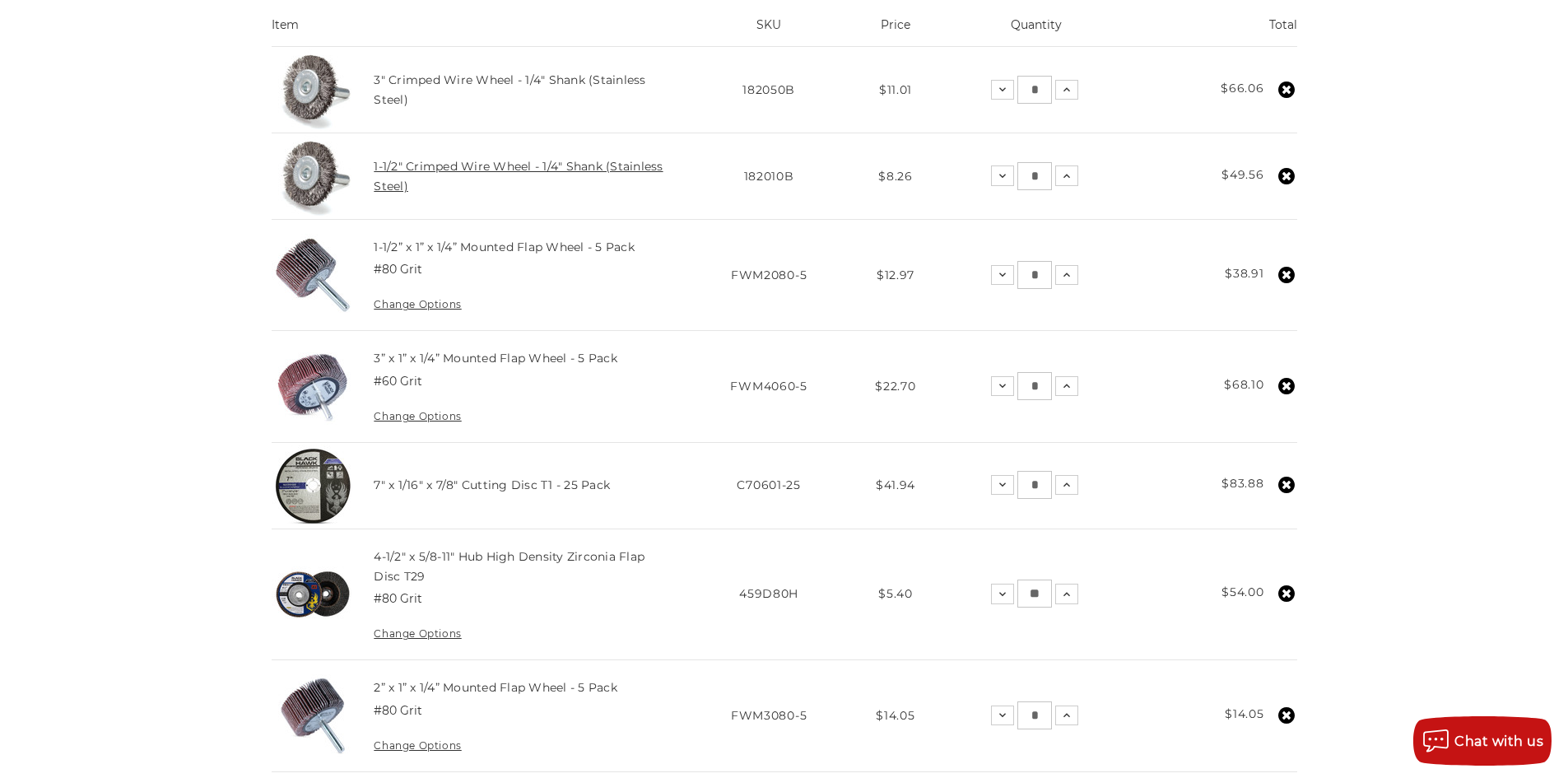
click at [426, 165] on link "1-1/2" Crimped Wire Wheel - 1/4" Shank (Stainless Steel)" at bounding box center [518, 176] width 289 height 35
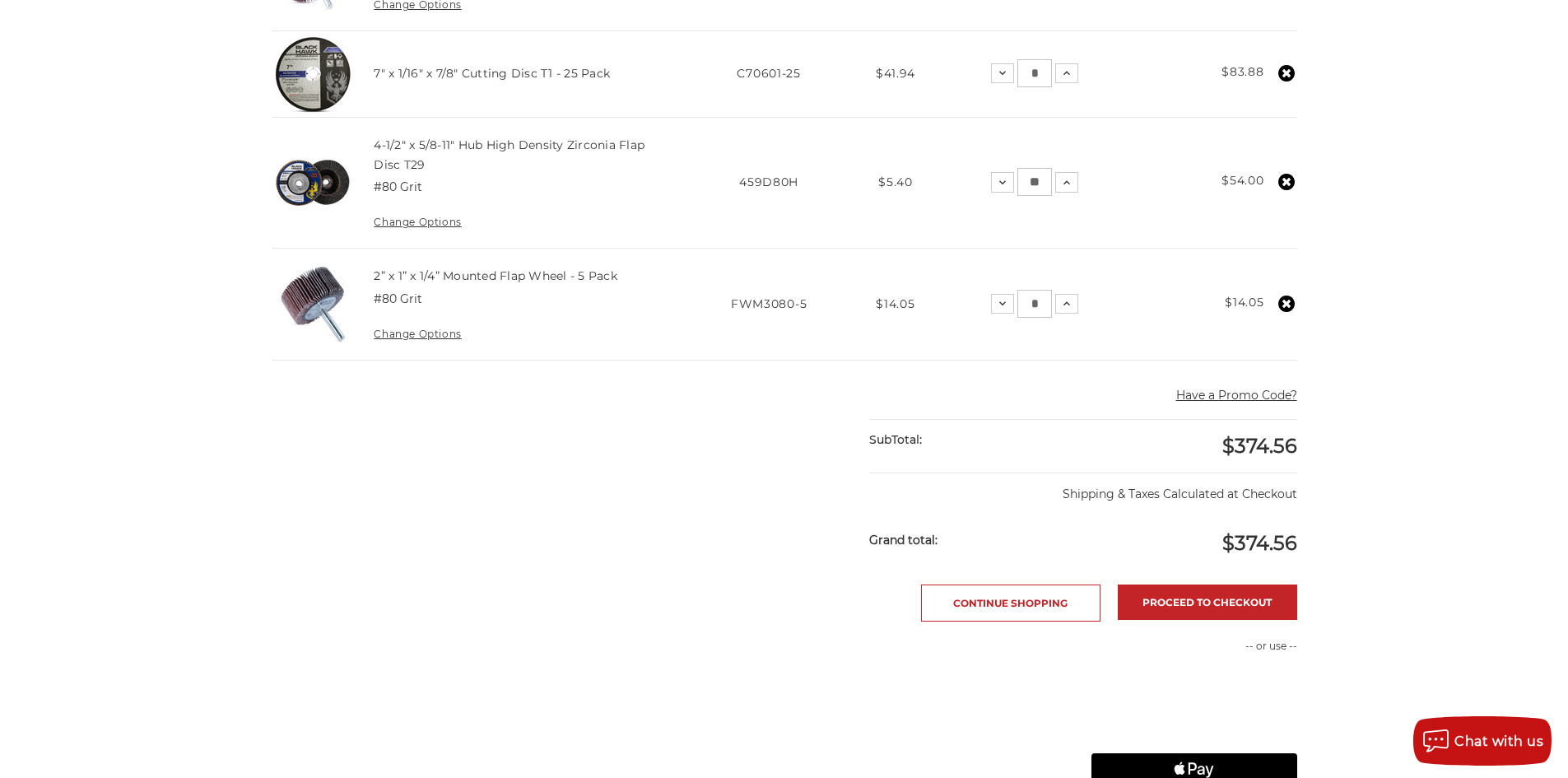
scroll to position [906, 0]
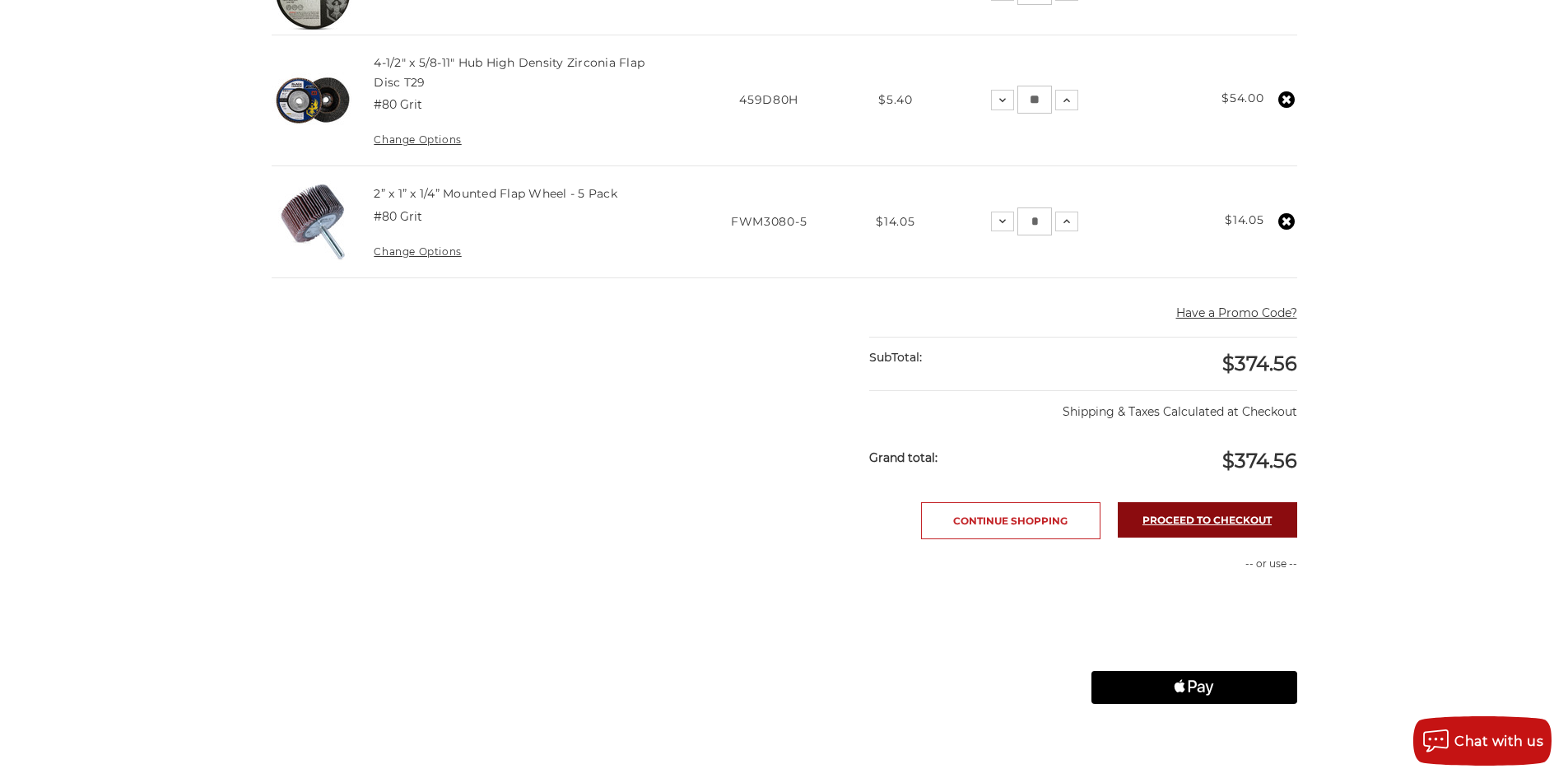
click at [1235, 515] on link "Proceed to checkout" at bounding box center [1207, 519] width 179 height 36
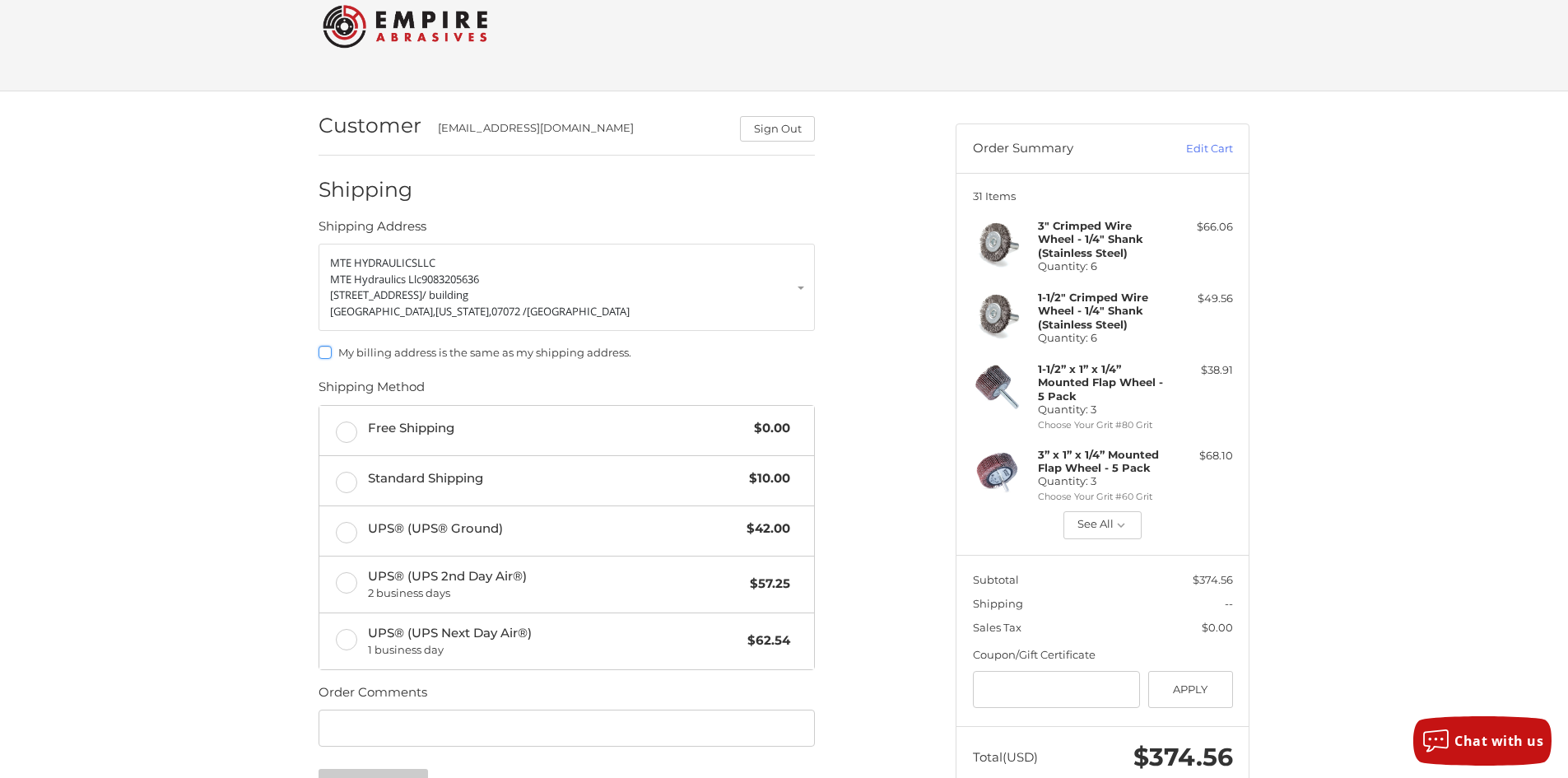
scroll to position [120, 0]
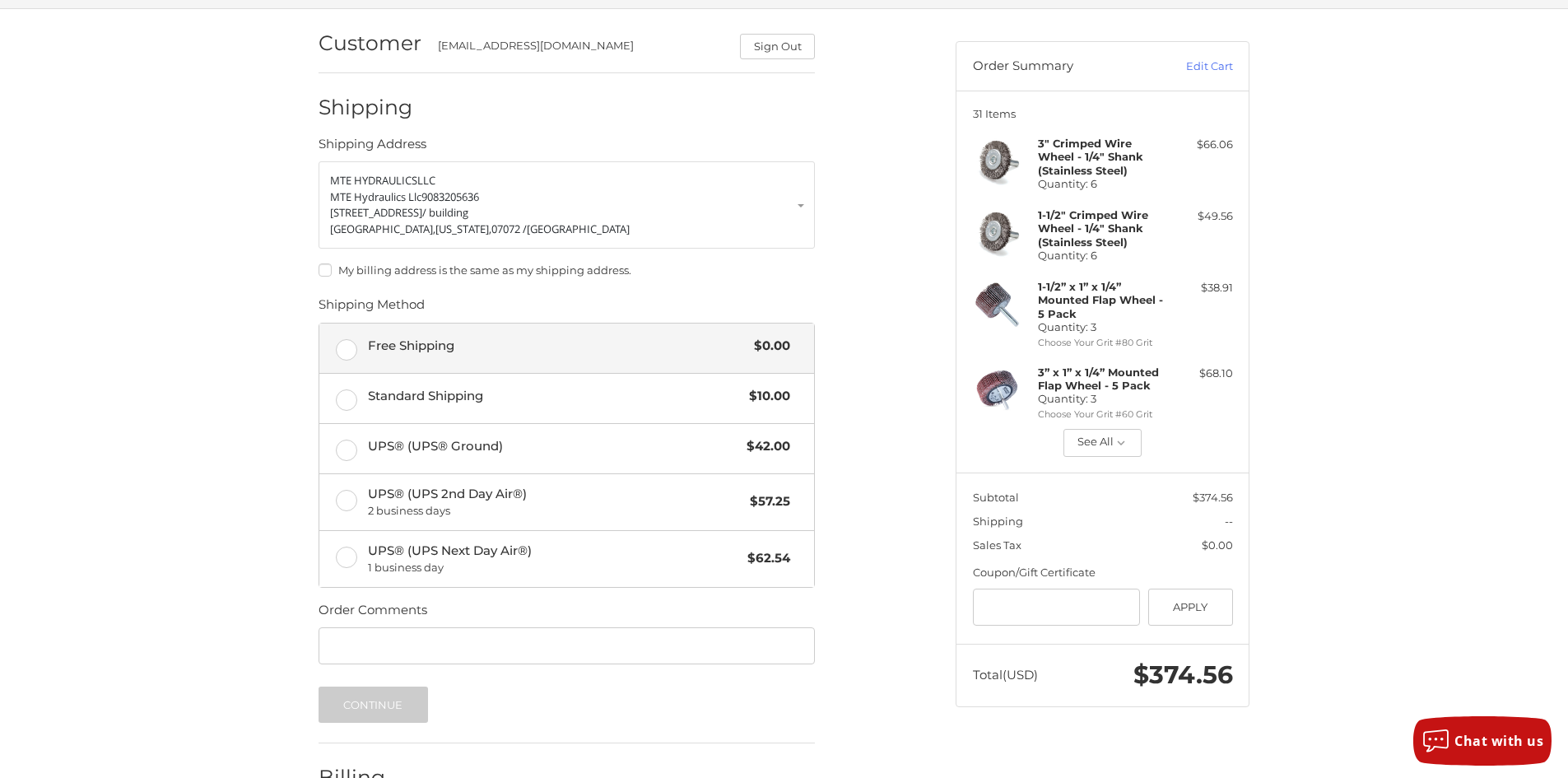
click at [377, 346] on span "Free Shipping" at bounding box center [557, 347] width 379 height 19
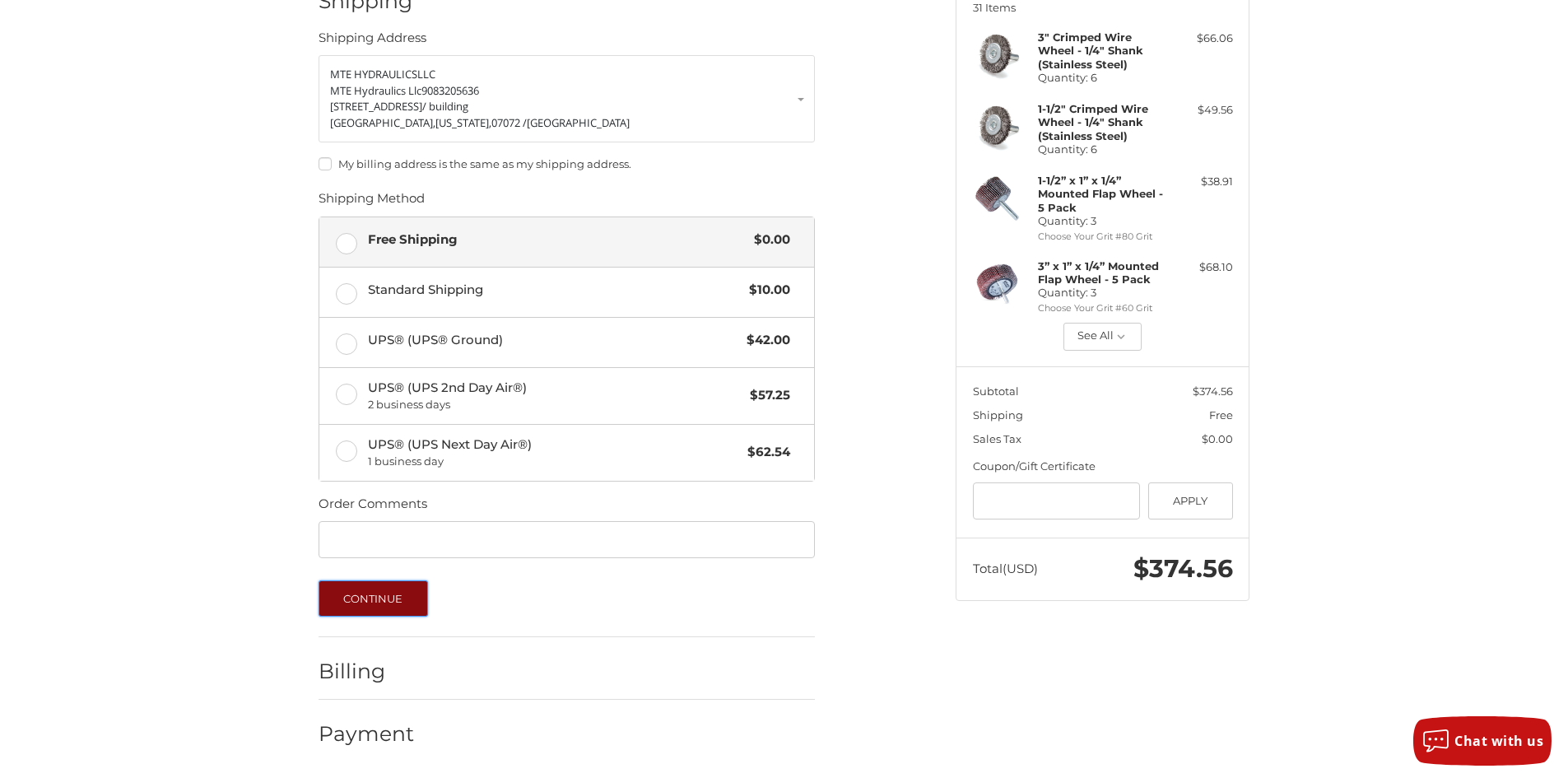
click at [360, 601] on button "Continue" at bounding box center [373, 598] width 109 height 36
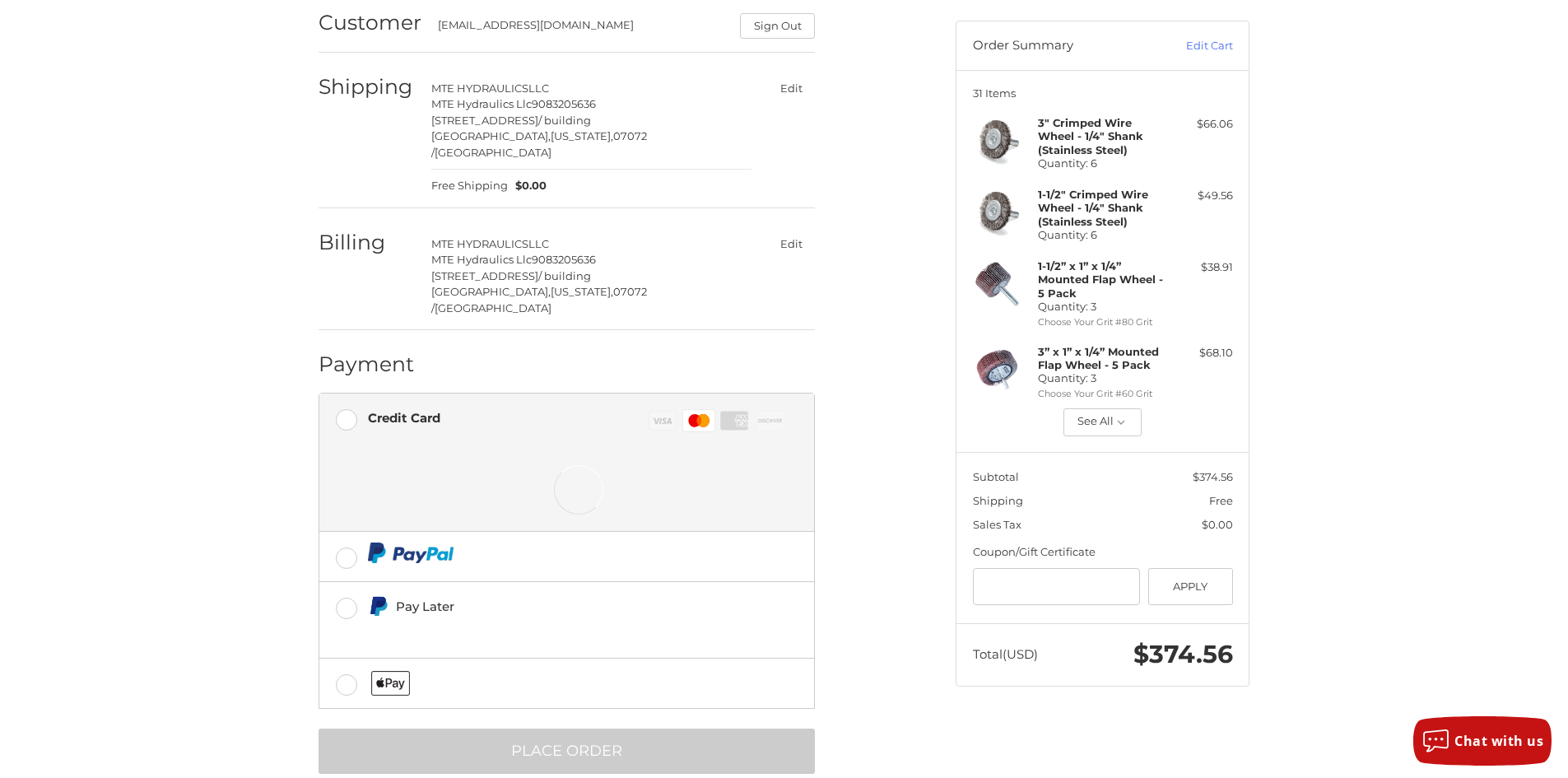
scroll to position [168, 0]
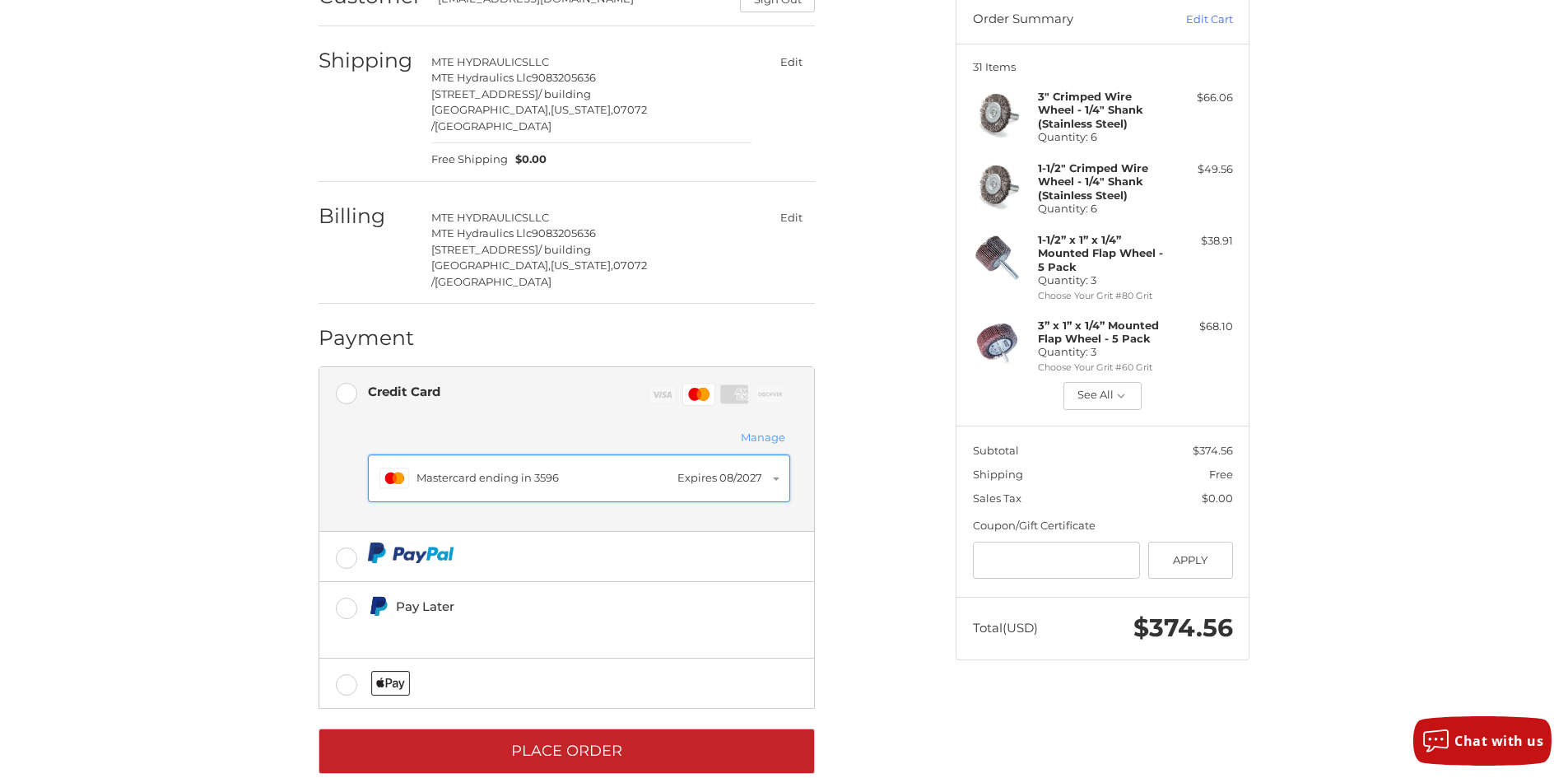
click at [563, 470] on div "Mastercard ending in 3596" at bounding box center [542, 478] width 253 height 16
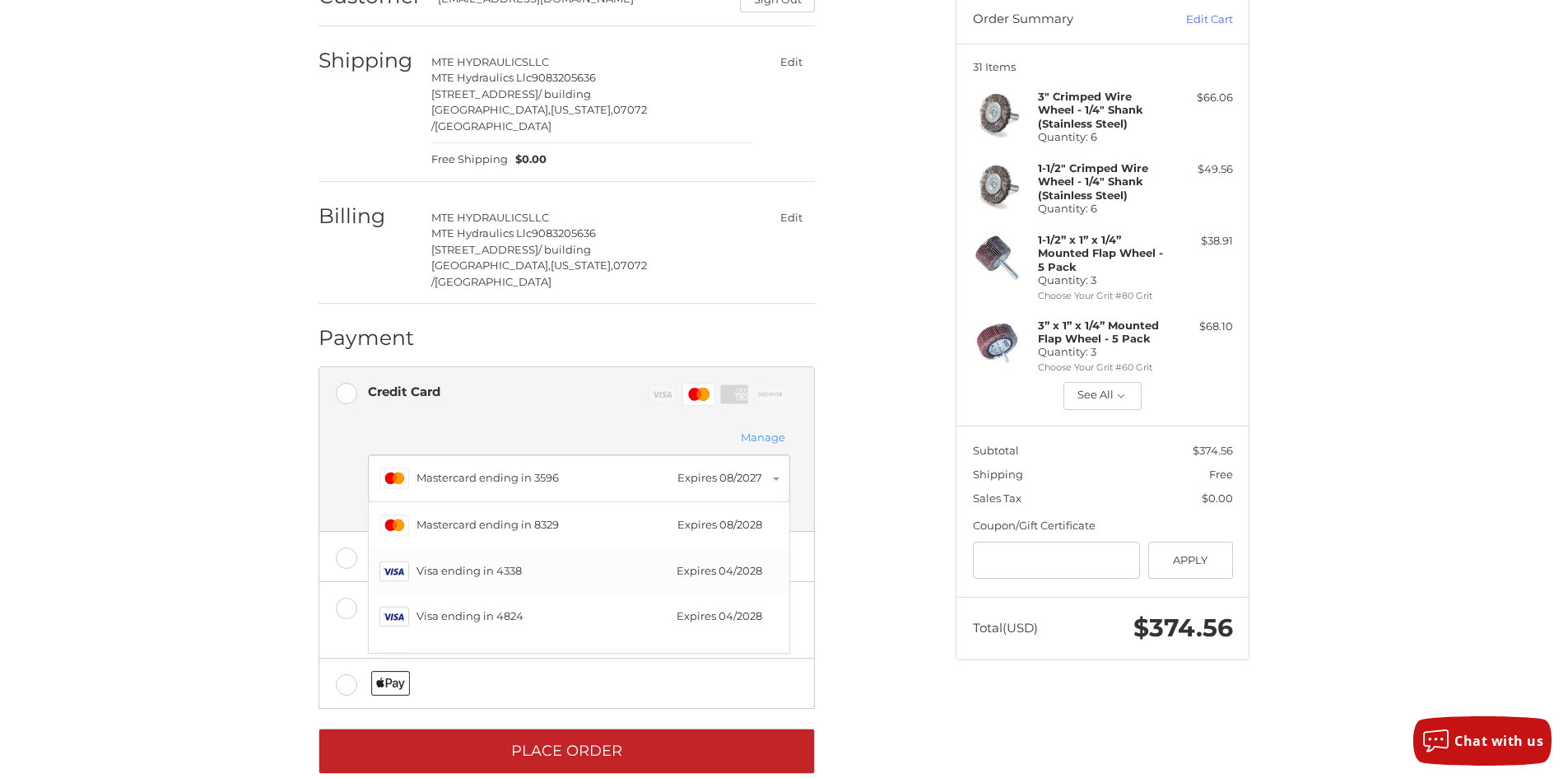
click at [535, 563] on div "Visa ending in 4338" at bounding box center [542, 571] width 252 height 16
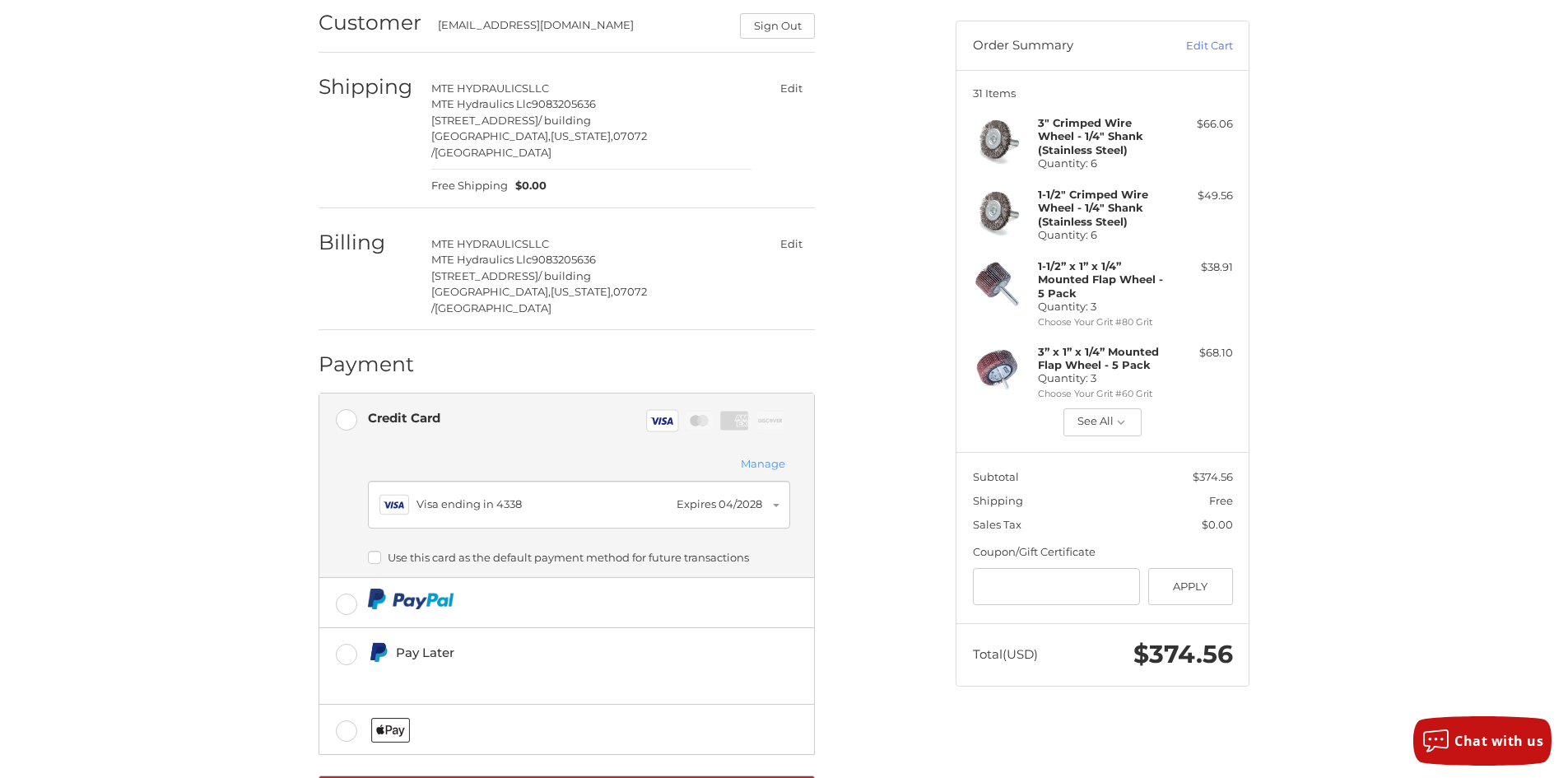
scroll to position [187, 0]
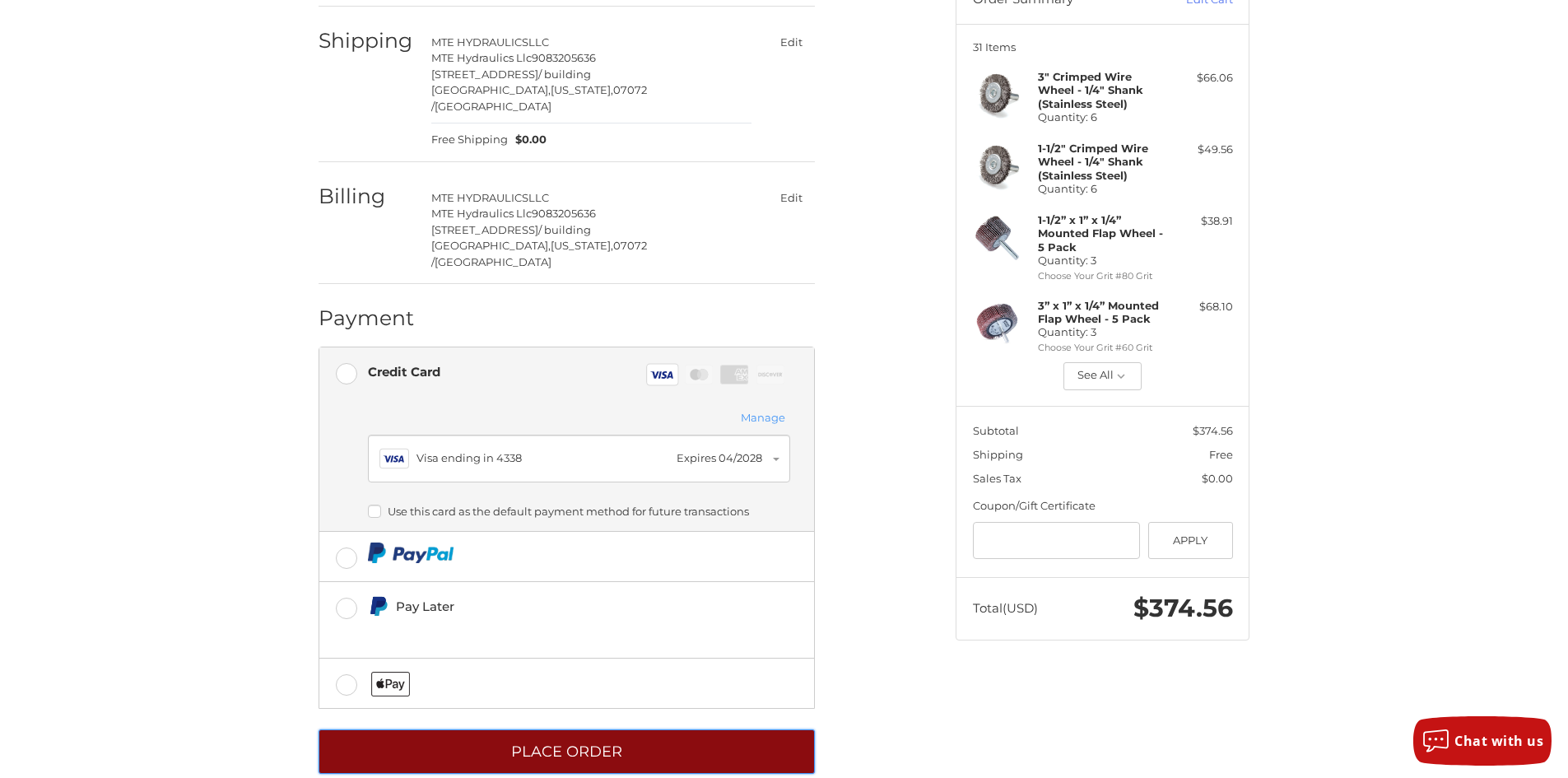
click at [595, 730] on button "Place Order" at bounding box center [567, 752] width 496 height 46
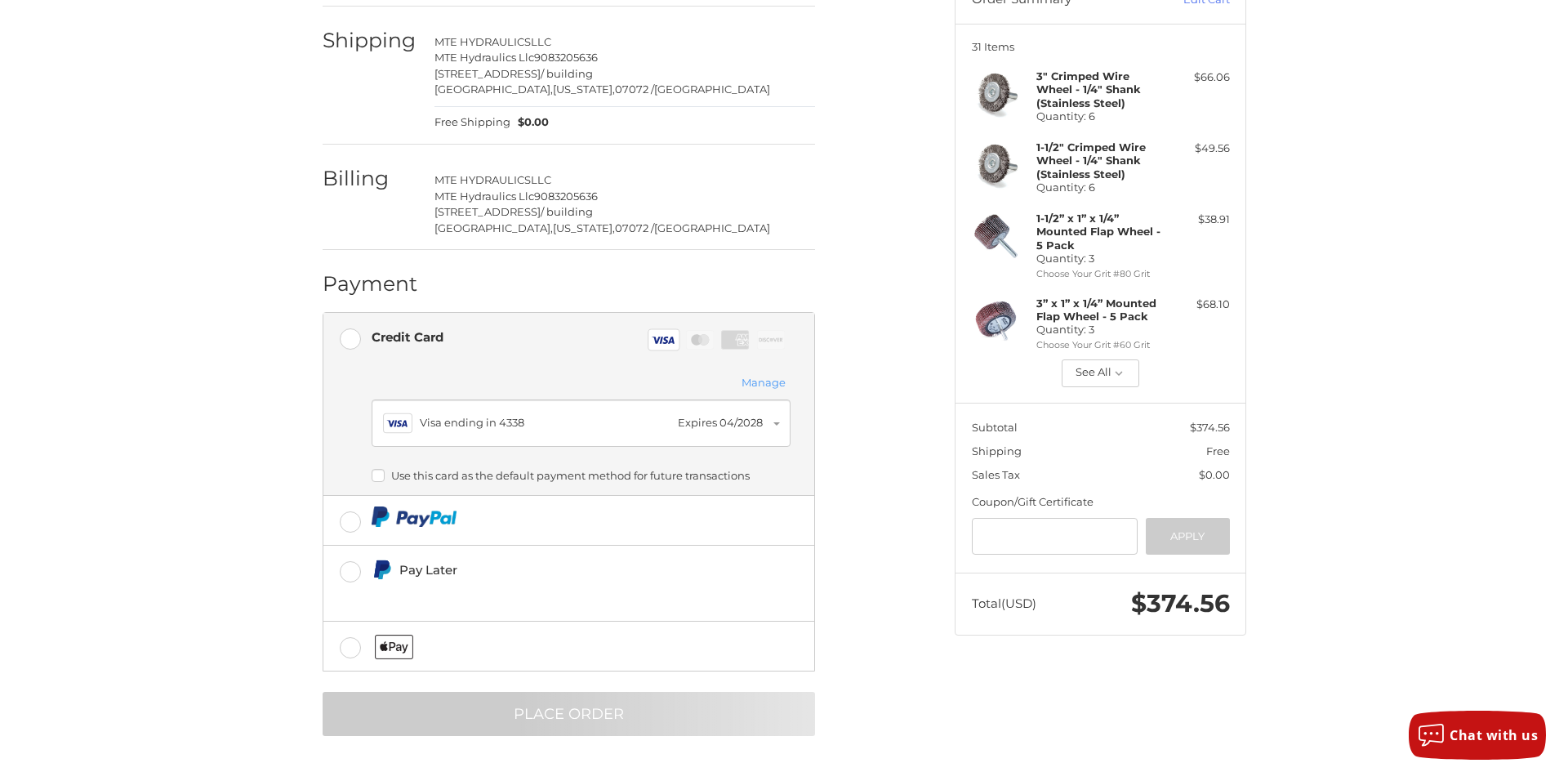
scroll to position [0, 0]
